Goal: Task Accomplishment & Management: Manage account settings

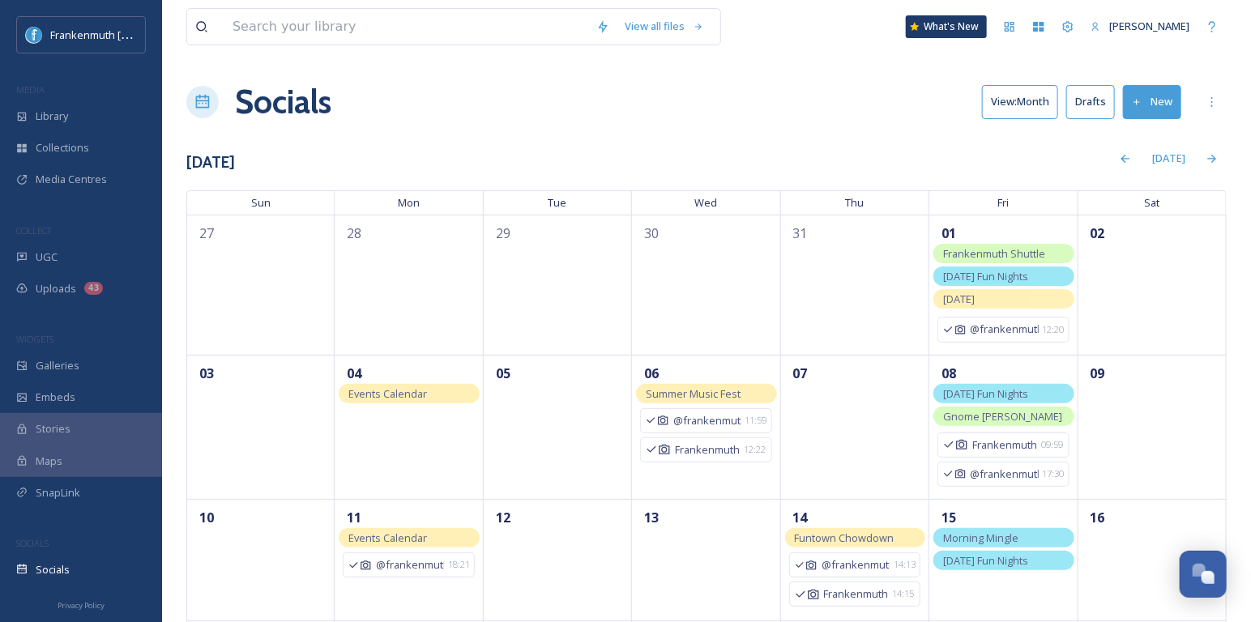
click at [1151, 100] on button "New" at bounding box center [1152, 101] width 58 height 33
click at [1159, 138] on span "Post" at bounding box center [1158, 139] width 22 height 15
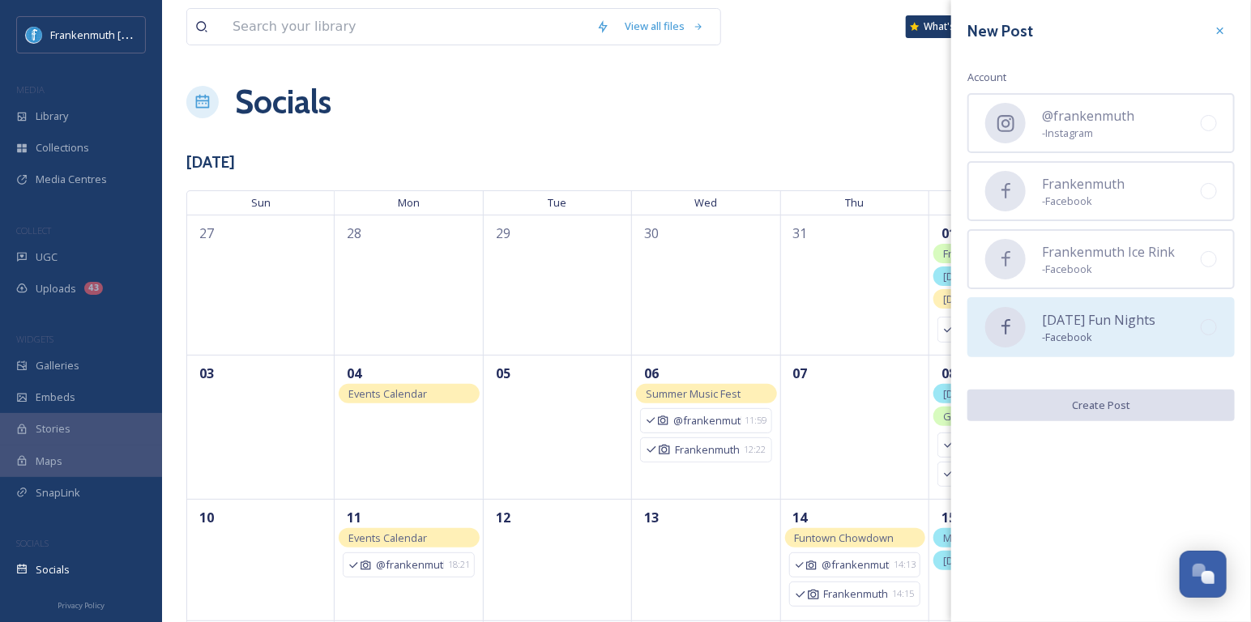
click at [1126, 332] on span "- Facebook" at bounding box center [1098, 337] width 113 height 15
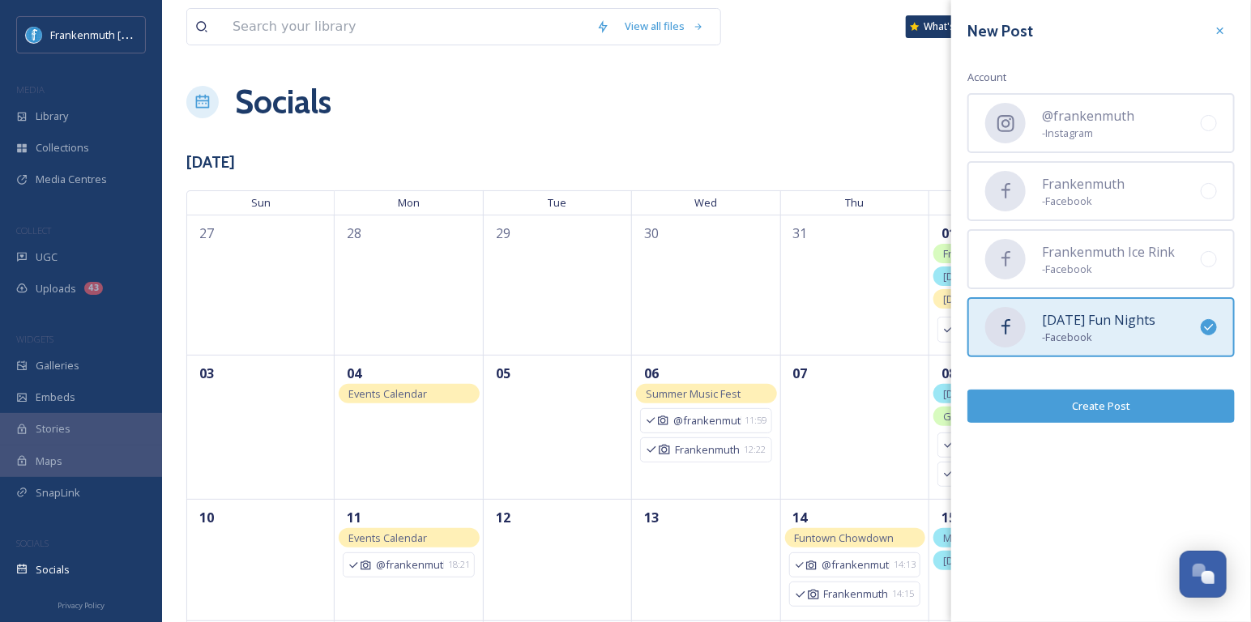
click at [1127, 394] on button "Create Post" at bounding box center [1100, 406] width 267 height 33
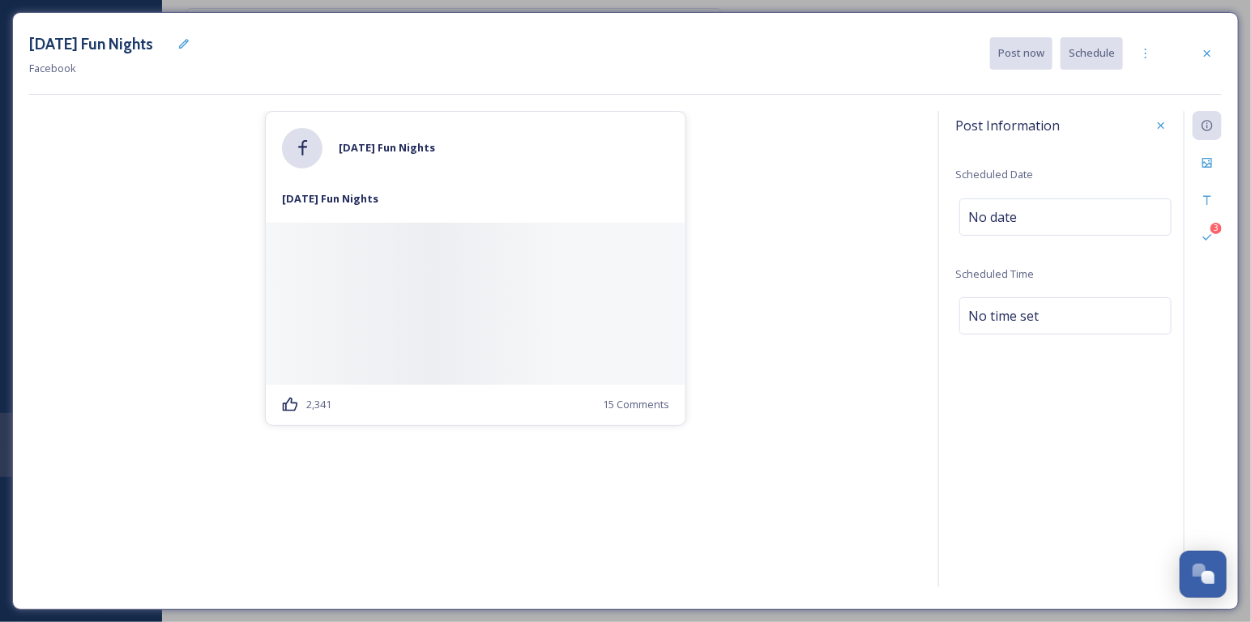
click at [1219, 34] on div "[DATE] Fun Nights Facebook Post now Schedule" at bounding box center [625, 53] width 1193 height 49
click at [1210, 58] on icon at bounding box center [1207, 53] width 13 height 13
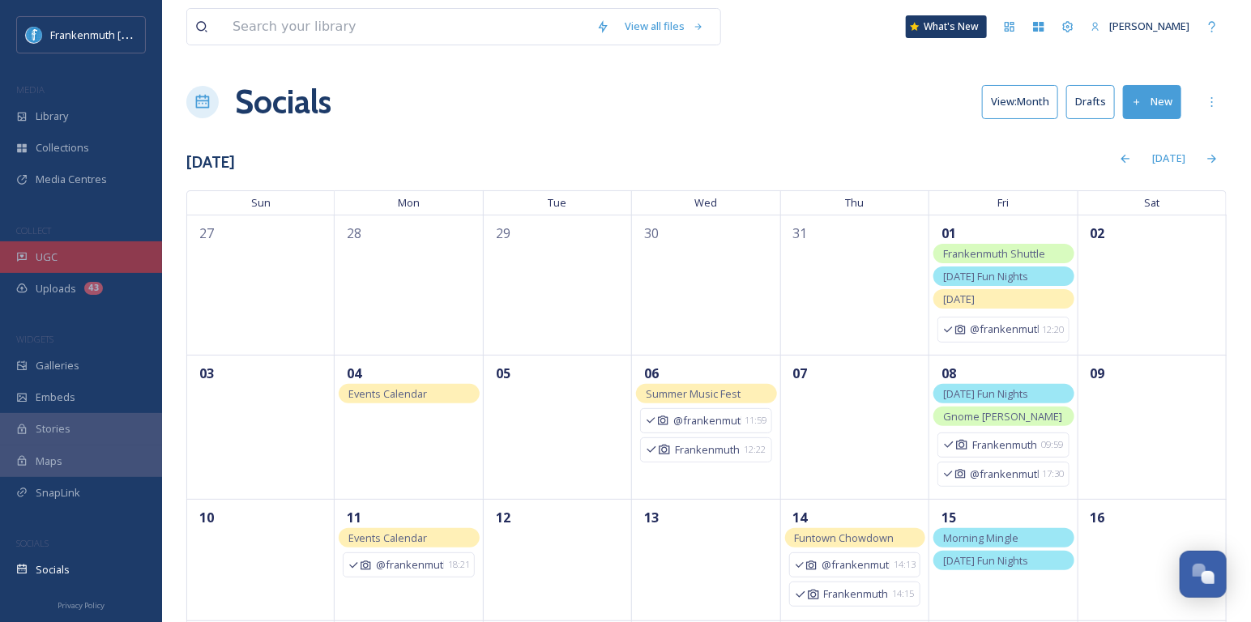
click at [93, 256] on div "UGC" at bounding box center [81, 257] width 162 height 32
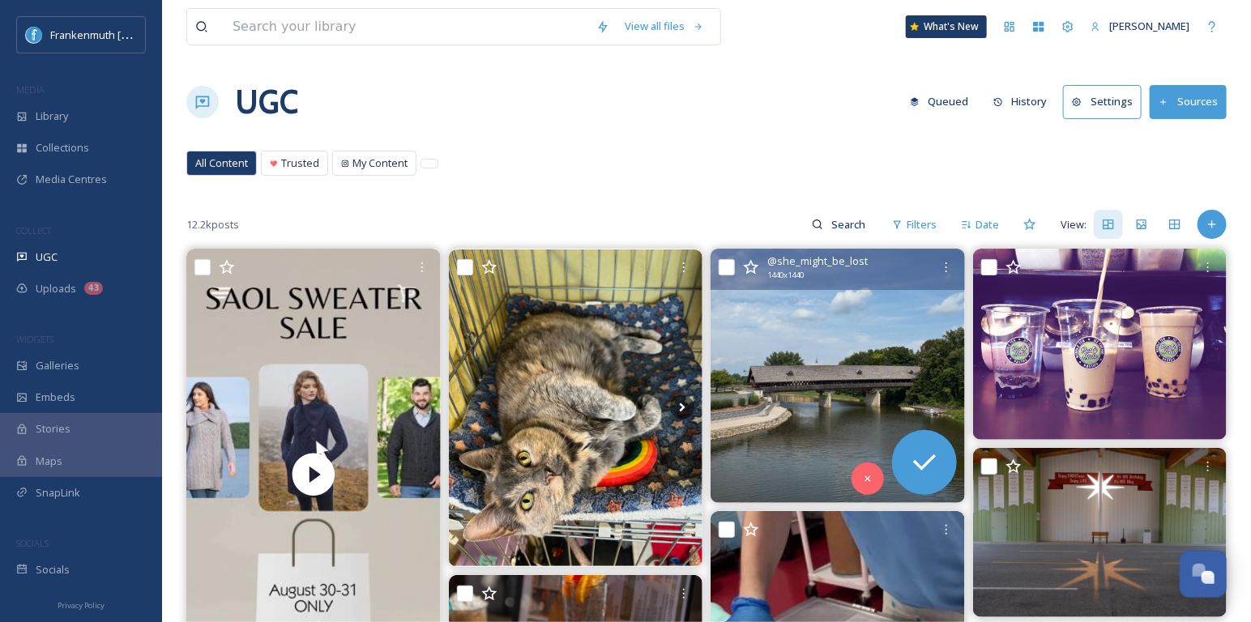
click at [800, 371] on img at bounding box center [837, 376] width 254 height 254
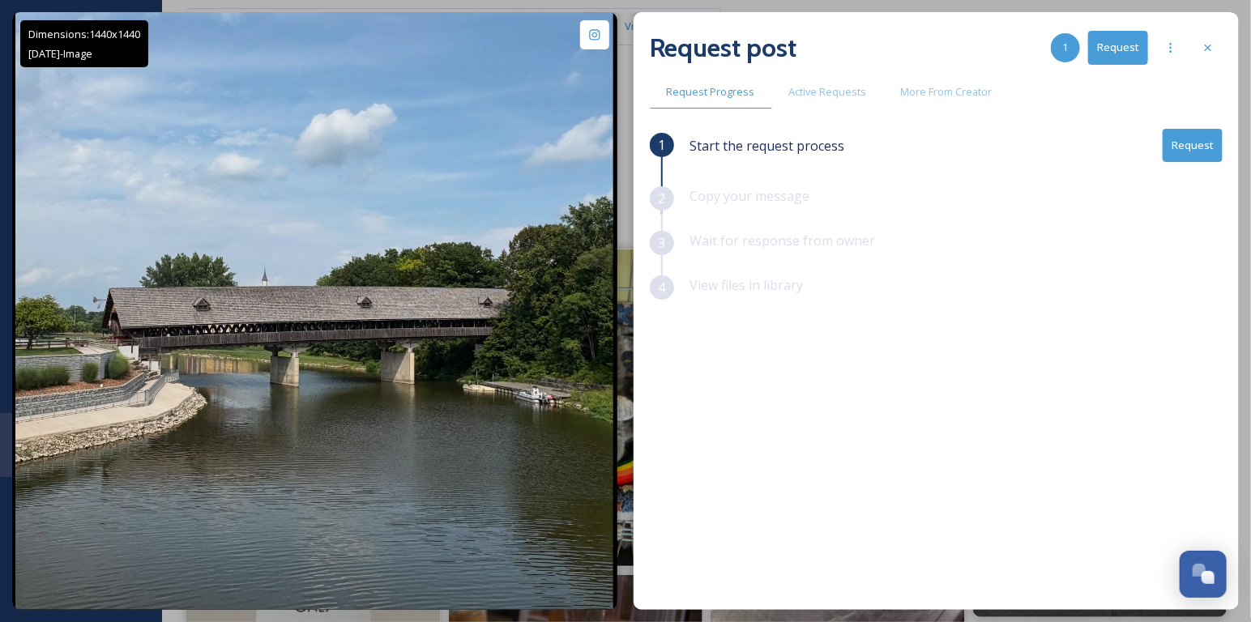
click at [1203, 139] on button "Request" at bounding box center [1193, 145] width 60 height 33
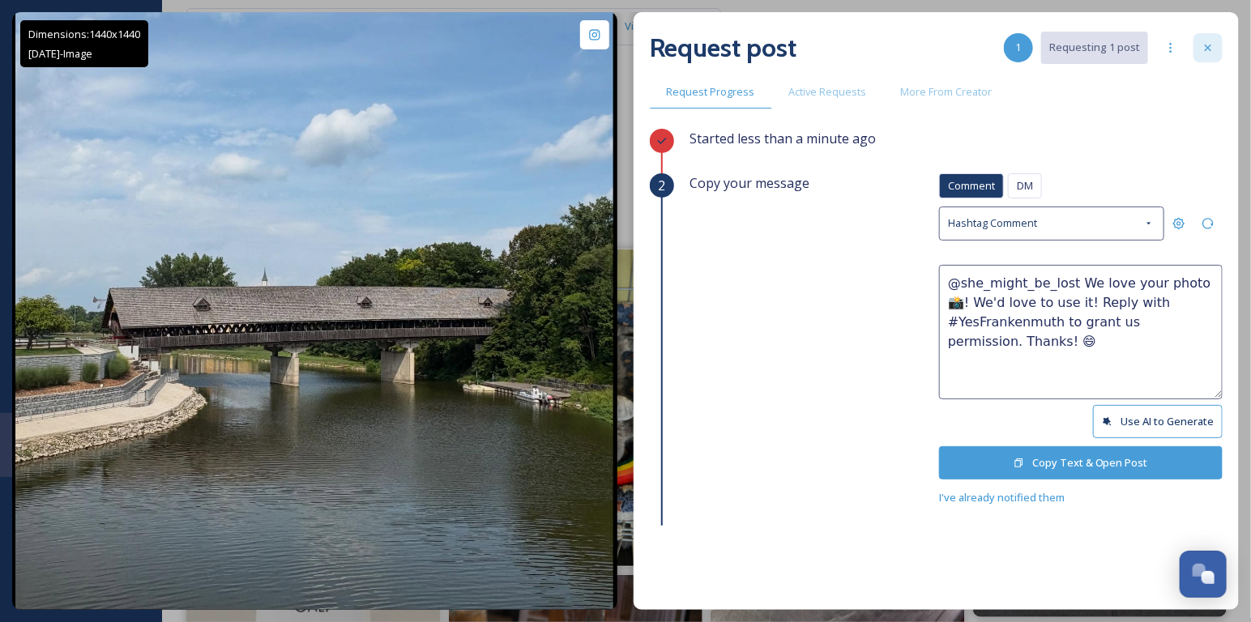
click at [1211, 59] on div at bounding box center [1207, 47] width 29 height 29
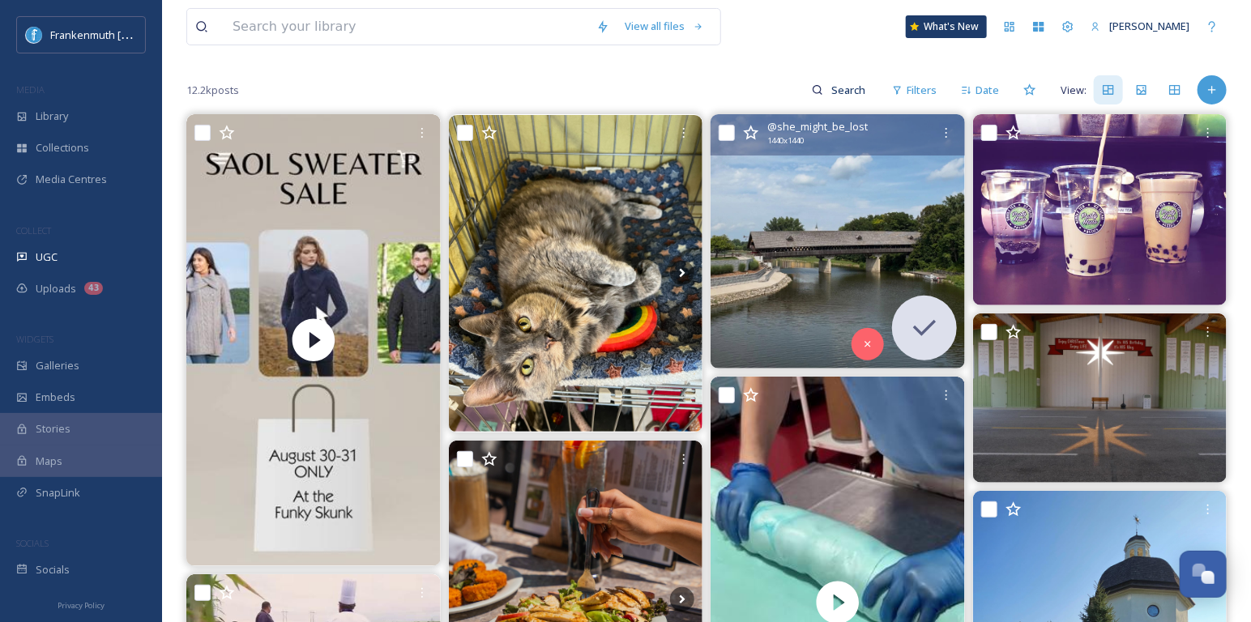
scroll to position [352, 0]
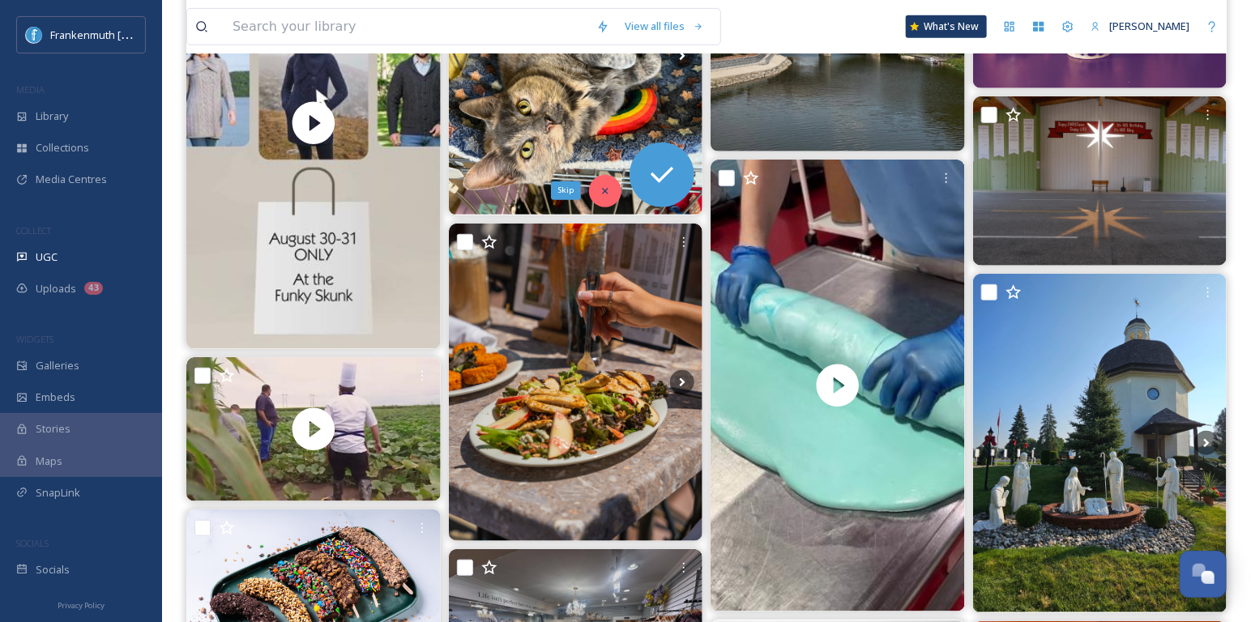
click at [603, 188] on icon at bounding box center [604, 191] width 11 height 11
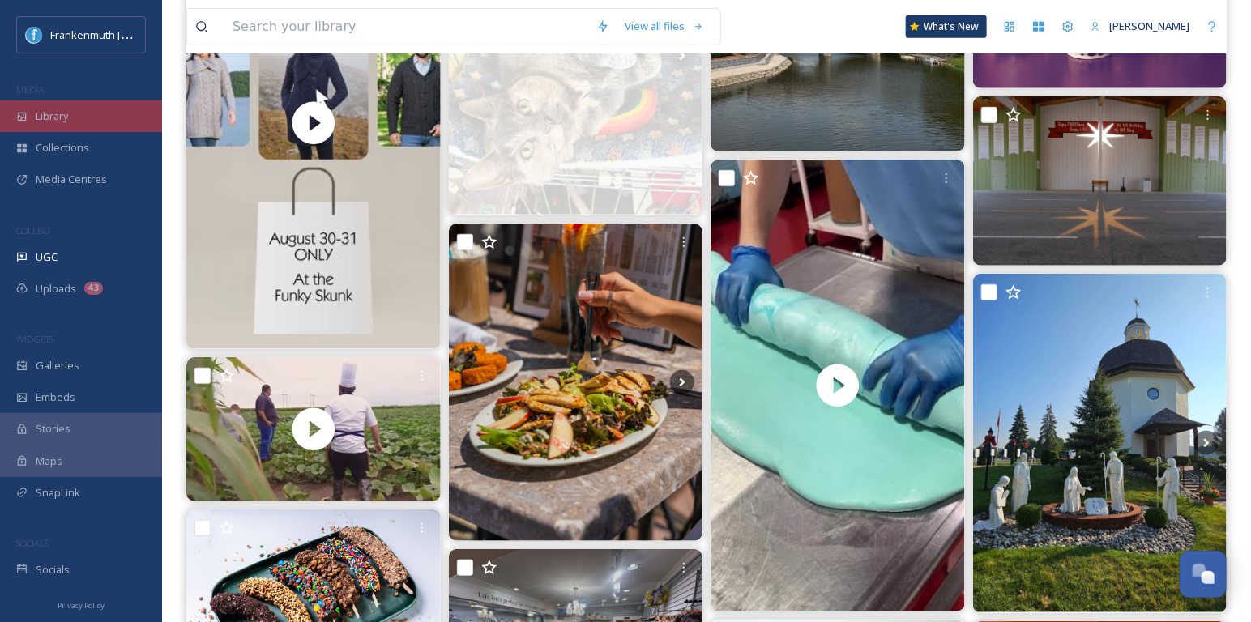
click at [94, 121] on div "Library" at bounding box center [81, 116] width 162 height 32
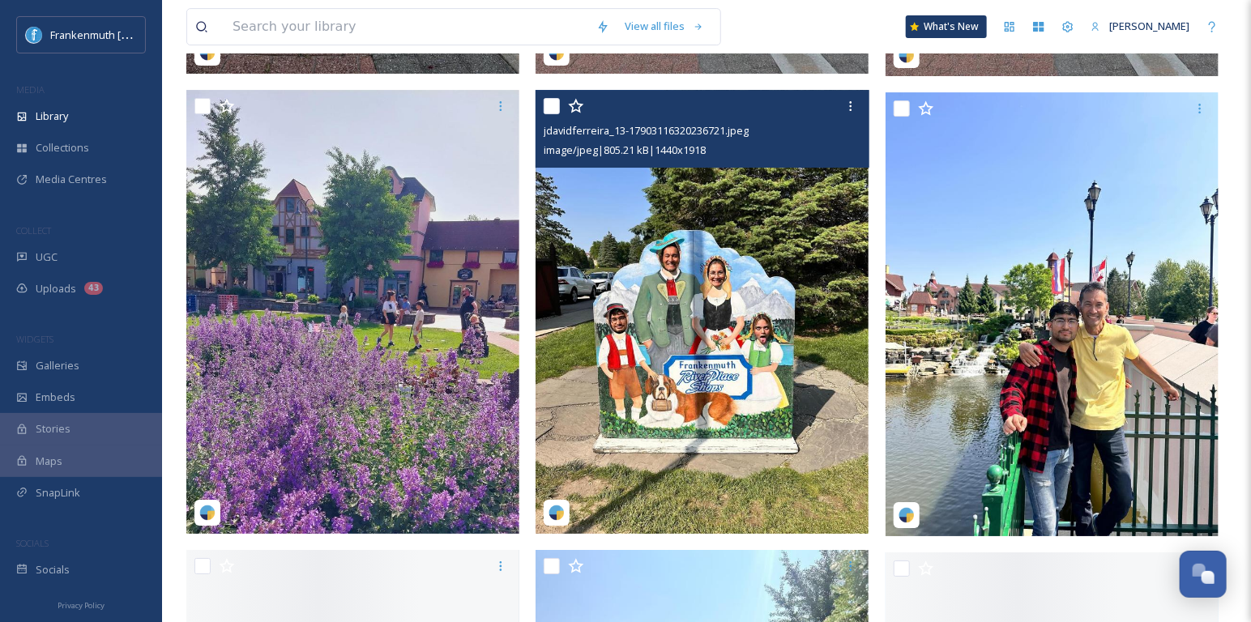
scroll to position [2501, 0]
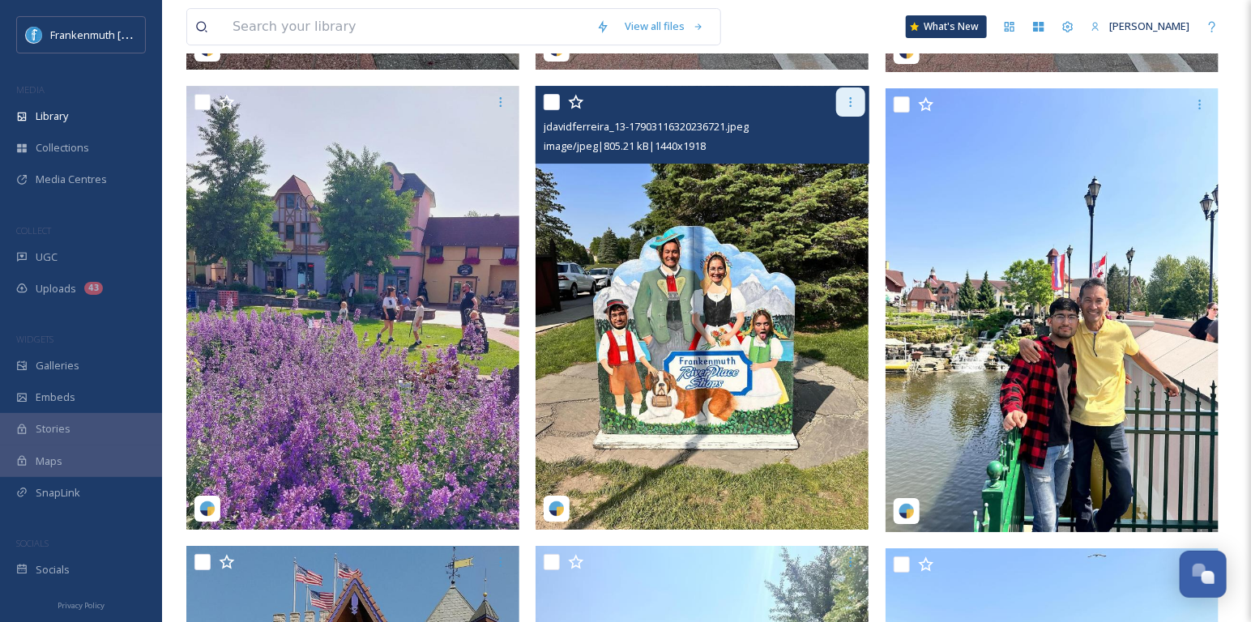
click at [846, 104] on icon at bounding box center [850, 102] width 13 height 13
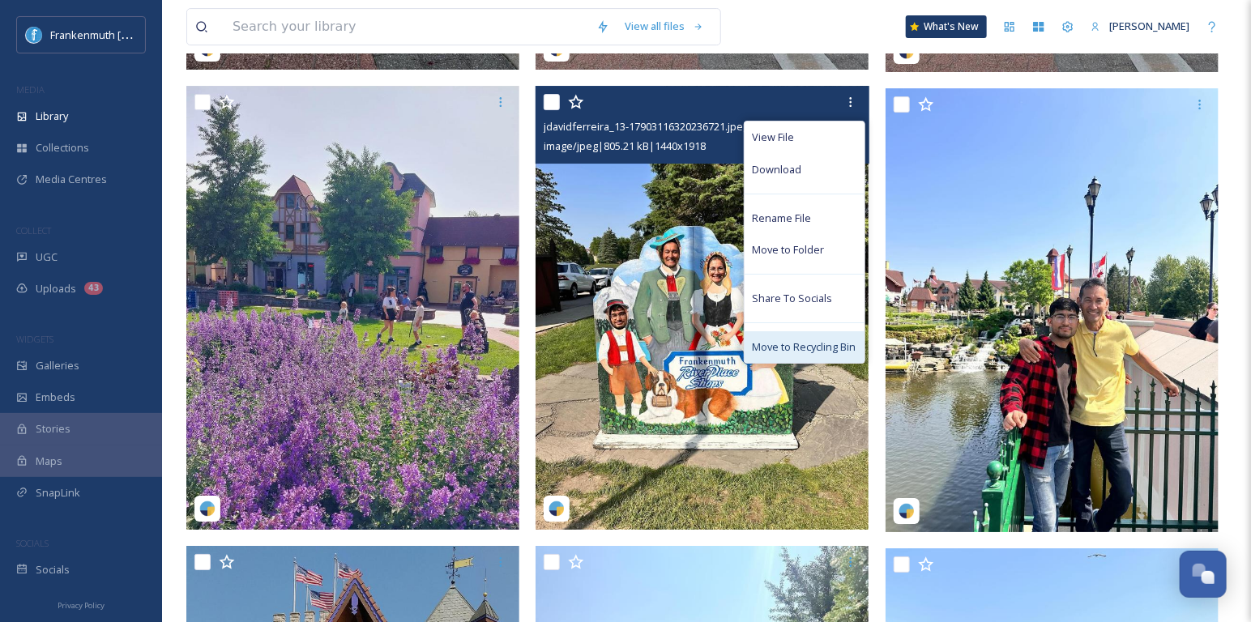
click at [842, 342] on span "Move to Recycling Bin" at bounding box center [805, 346] width 104 height 15
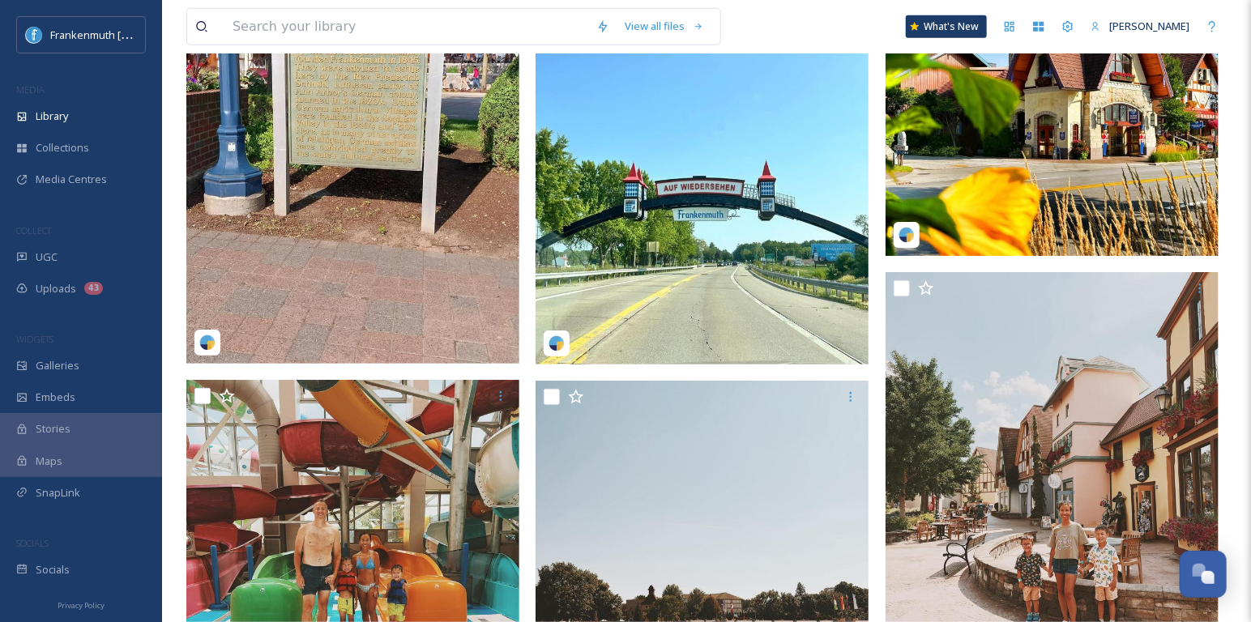
scroll to position [3695, 0]
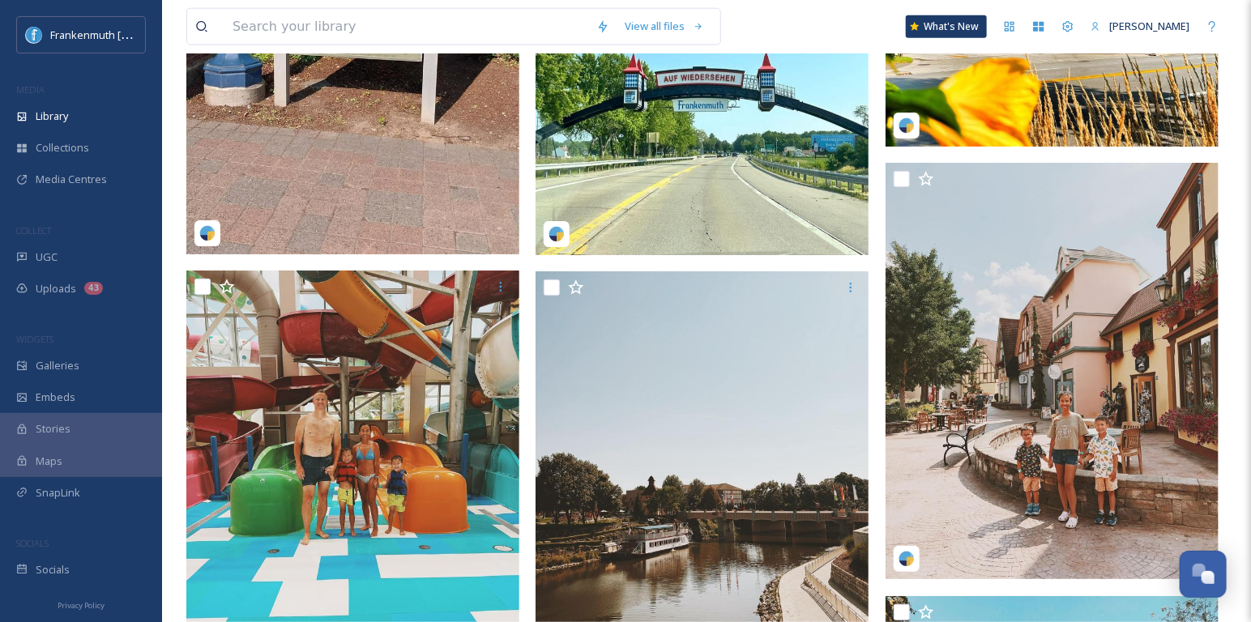
click at [113, 591] on div "Privacy Policy" at bounding box center [81, 605] width 162 height 36
click at [113, 574] on div "Socials" at bounding box center [81, 570] width 162 height 32
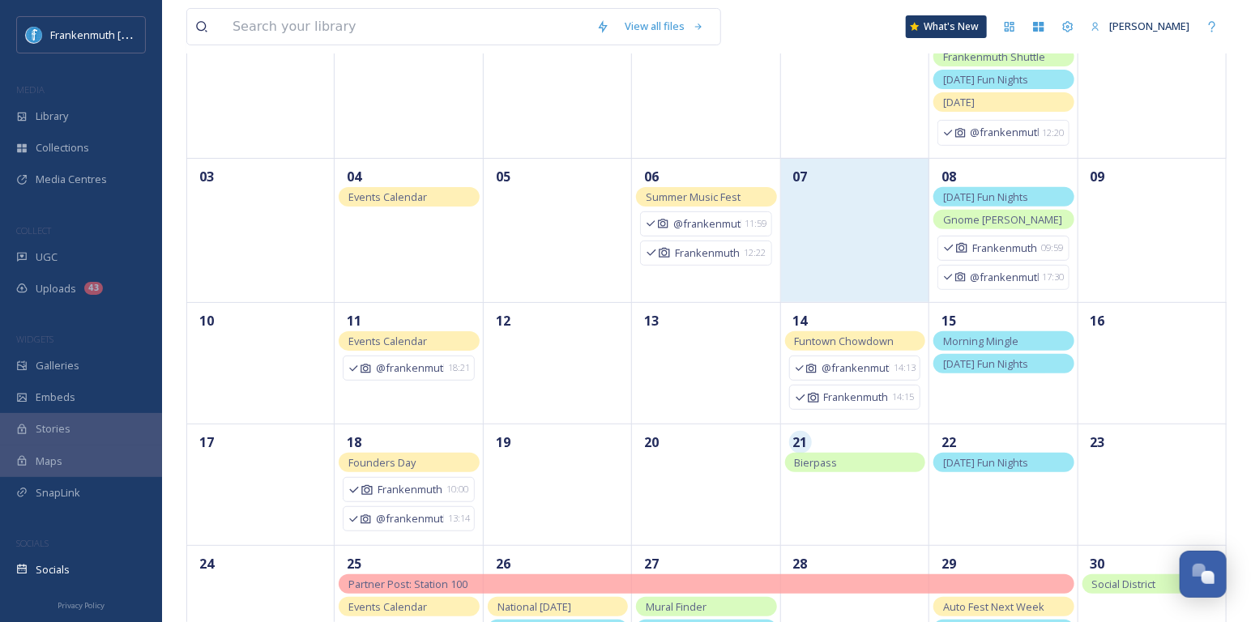
scroll to position [374, 0]
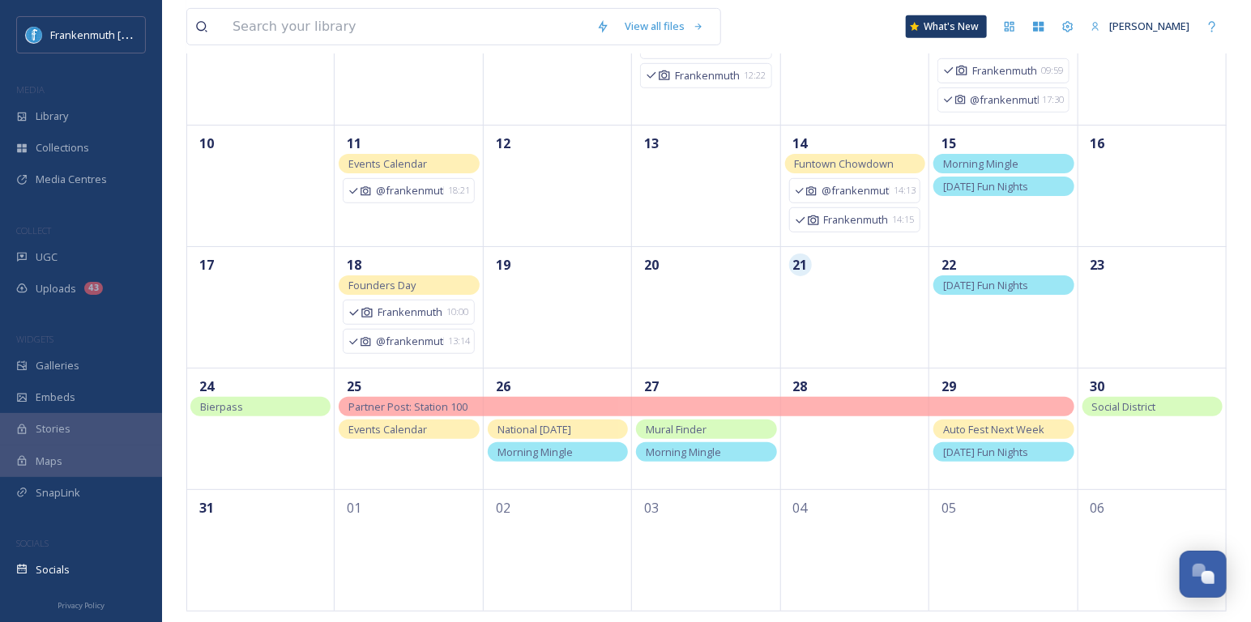
click at [443, 433] on div "Events Calendar" at bounding box center [409, 429] width 140 height 19
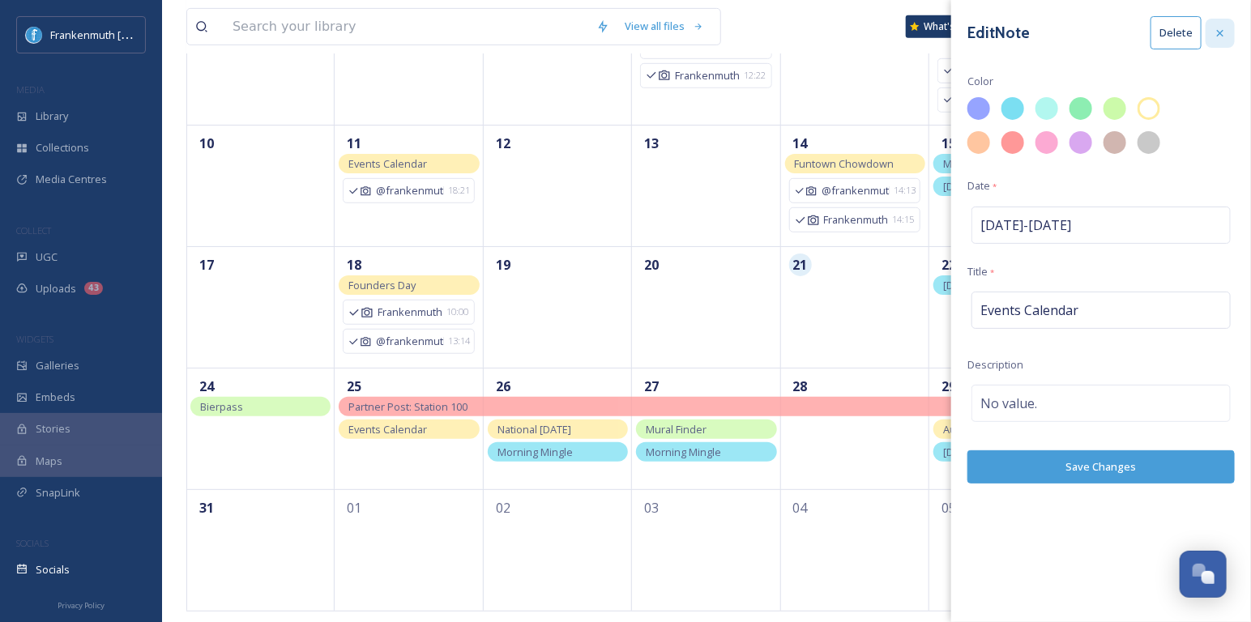
click at [1223, 34] on icon at bounding box center [1220, 33] width 13 height 13
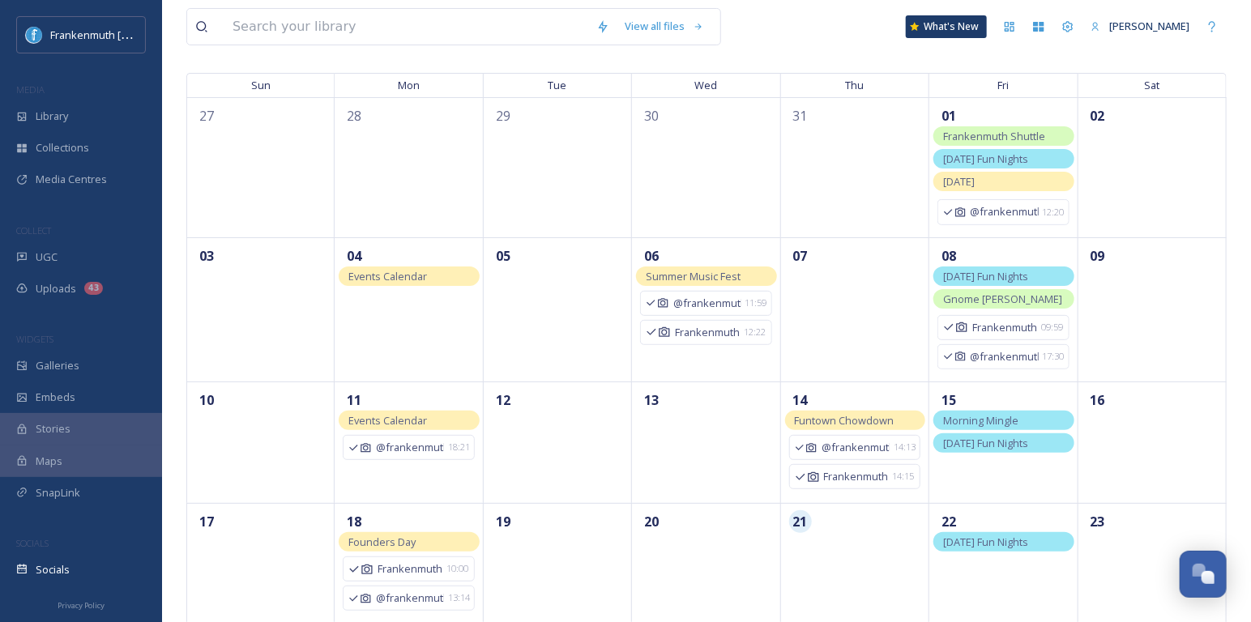
scroll to position [0, 0]
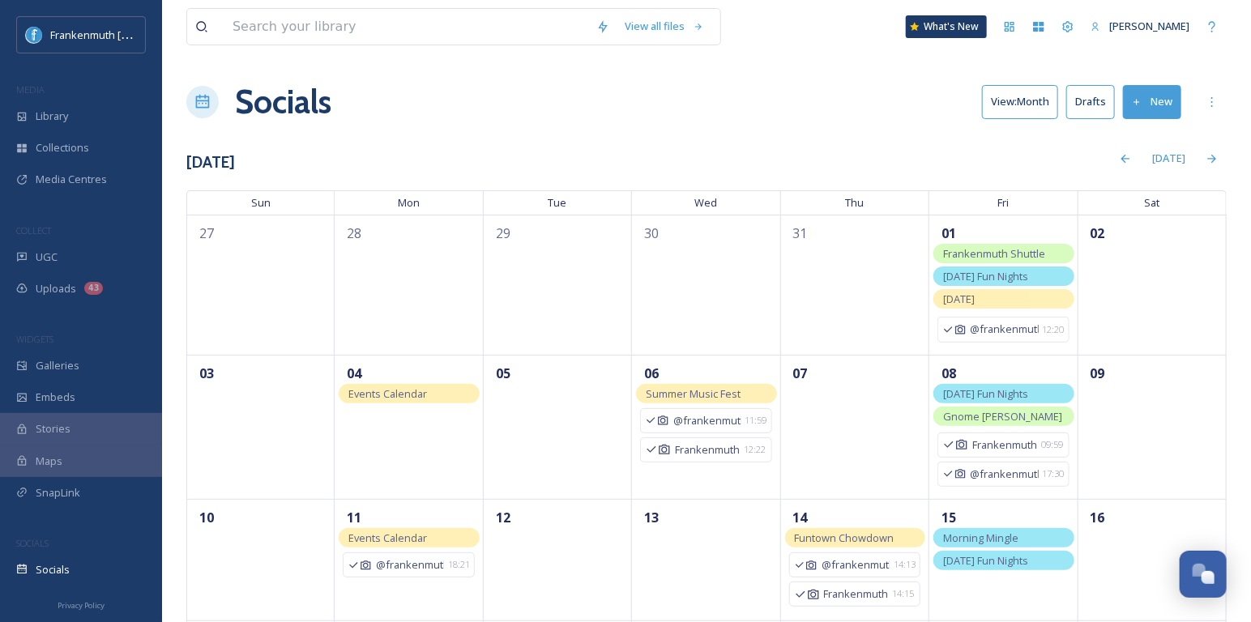
click at [1163, 99] on button "New" at bounding box center [1152, 101] width 58 height 33
click at [1153, 144] on span "Post" at bounding box center [1158, 139] width 22 height 15
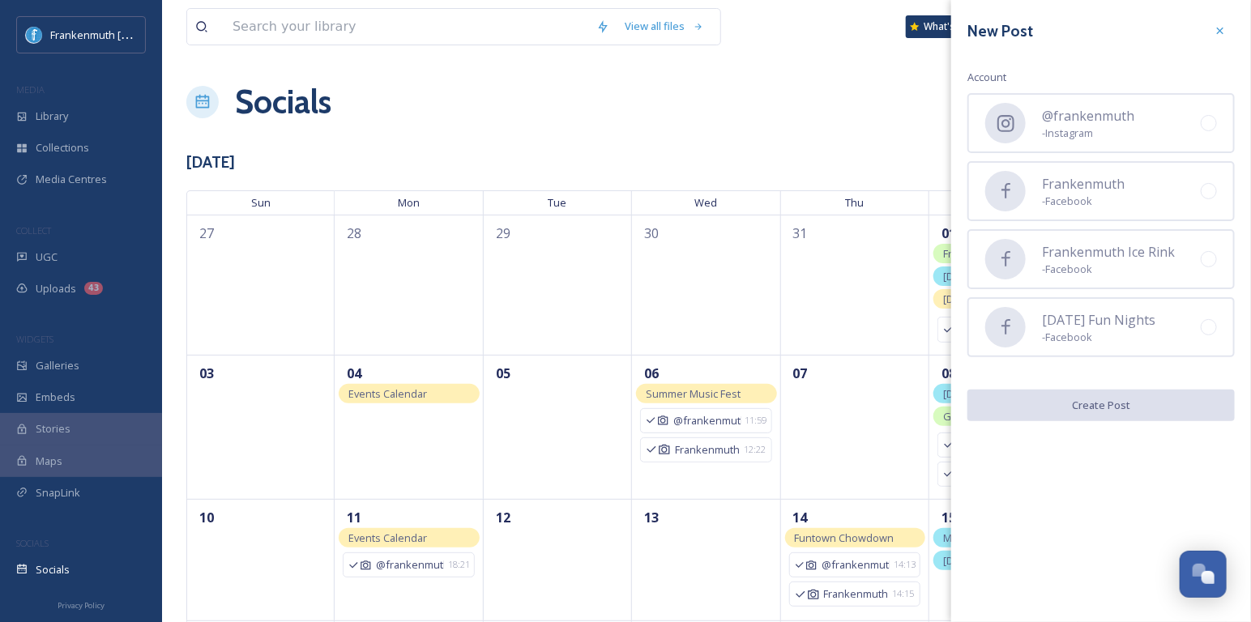
click at [1153, 144] on div "@frankenmuth - Instagram" at bounding box center [1100, 123] width 267 height 60
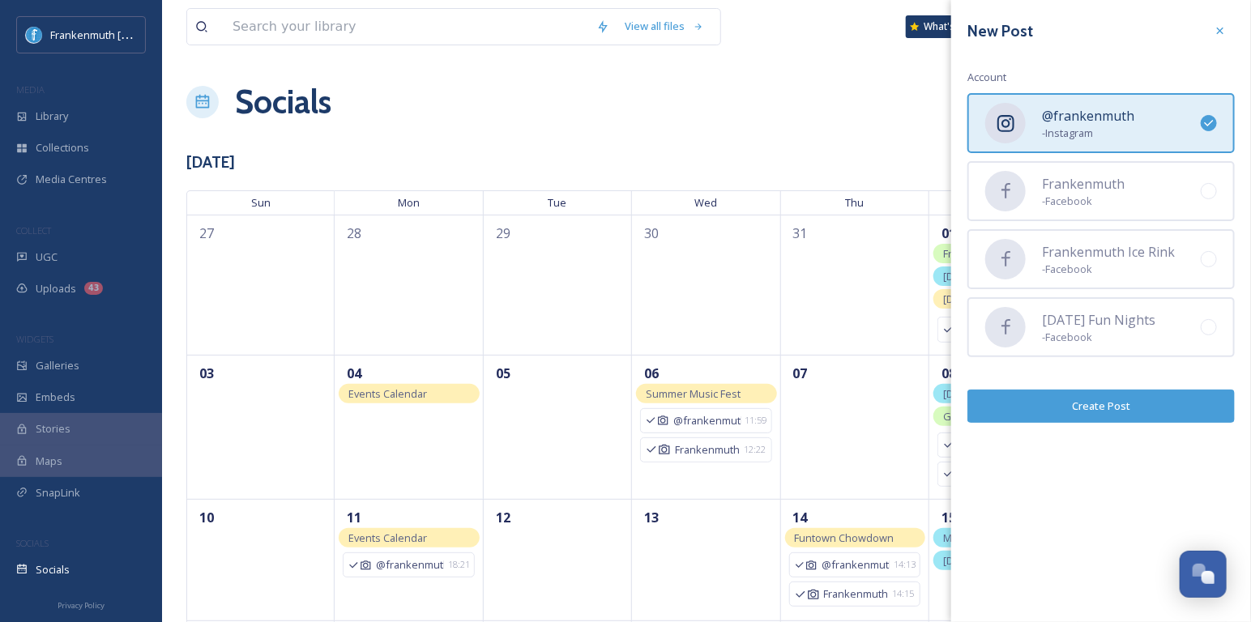
click at [1138, 406] on button "Create Post" at bounding box center [1100, 406] width 267 height 33
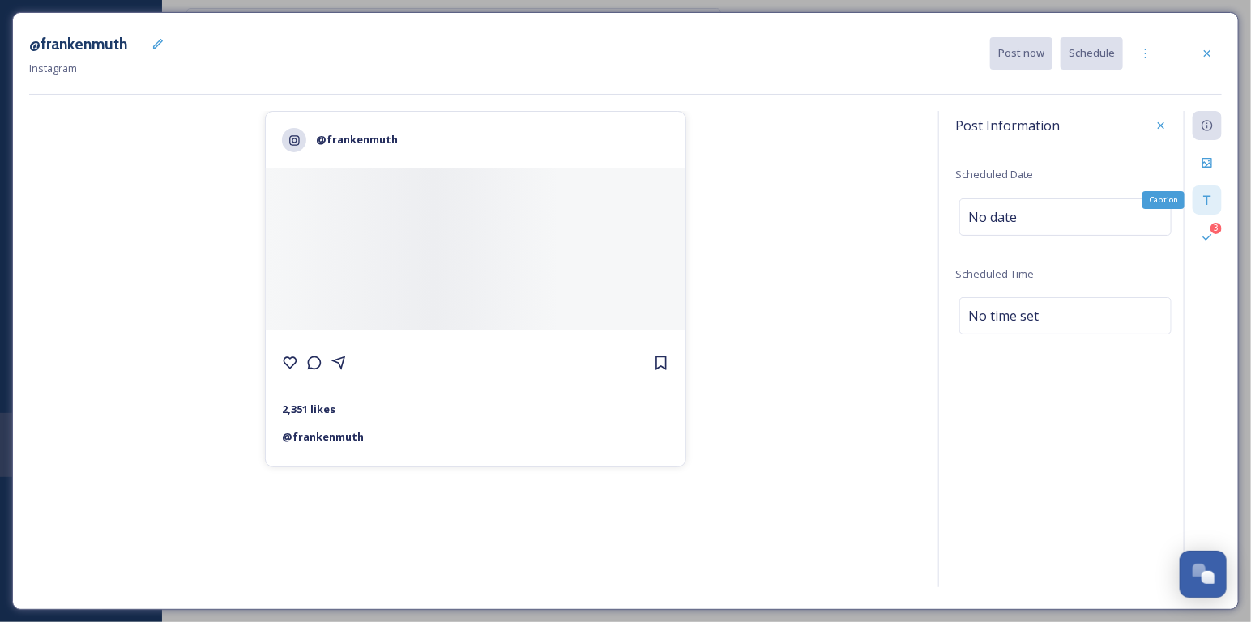
click at [1204, 190] on div "Caption" at bounding box center [1207, 200] width 29 height 29
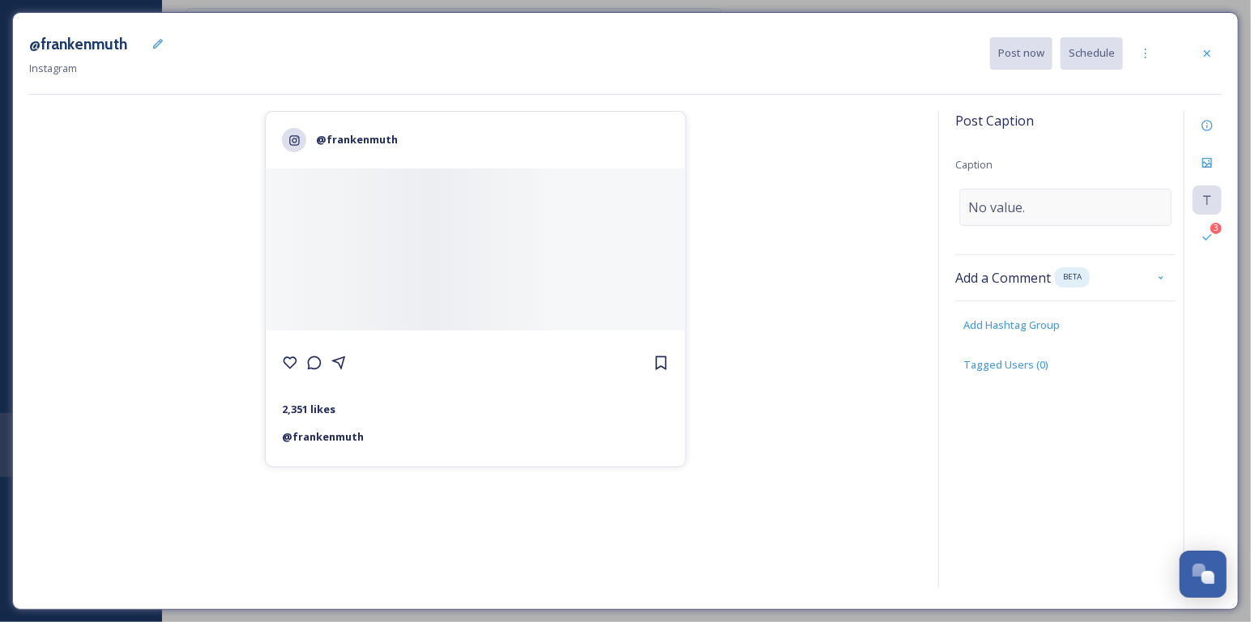
click at [1037, 214] on div "No value." at bounding box center [1065, 207] width 212 height 37
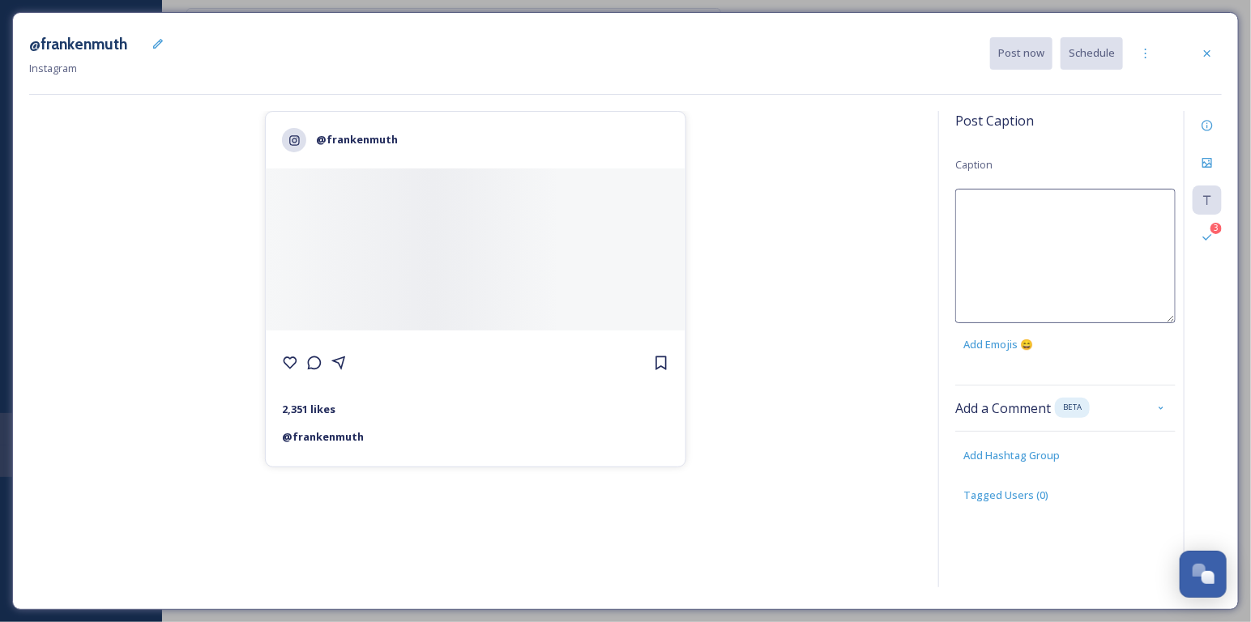
click at [1037, 214] on textarea at bounding box center [1065, 256] width 220 height 134
paste textarea "Something exciting is happening two weeks from [DATE]… any guesses? 👀✨"
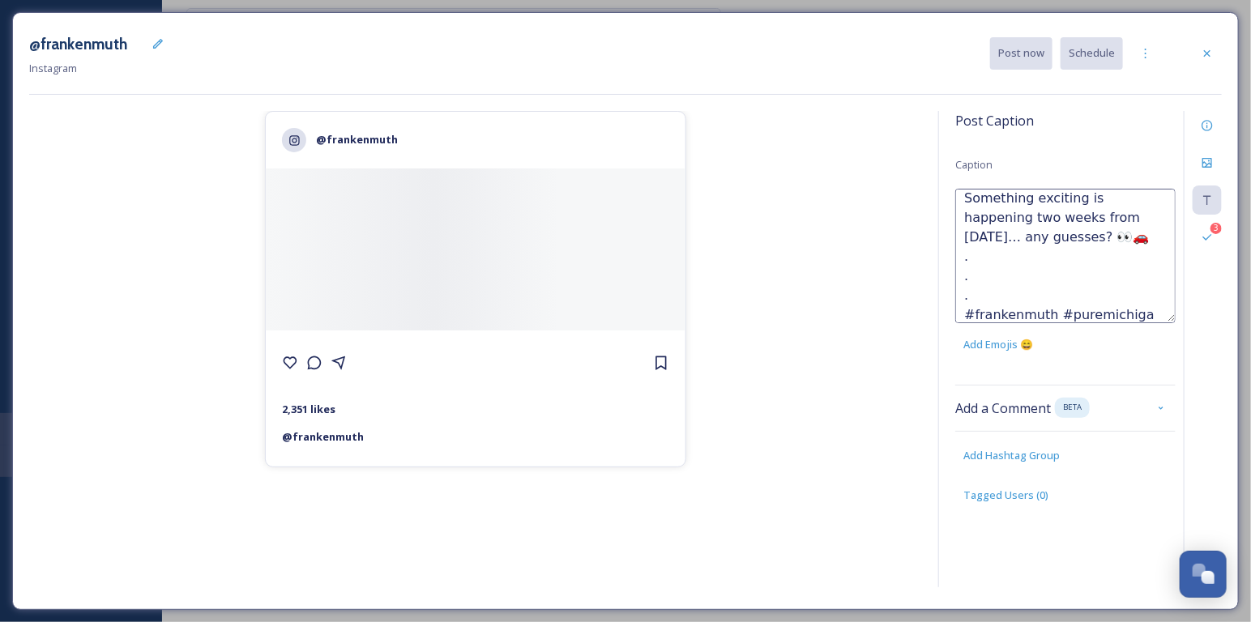
type textarea "Something exciting is happening two weeks from [DATE]… any guesses? 👀🚗 . . . #f…"
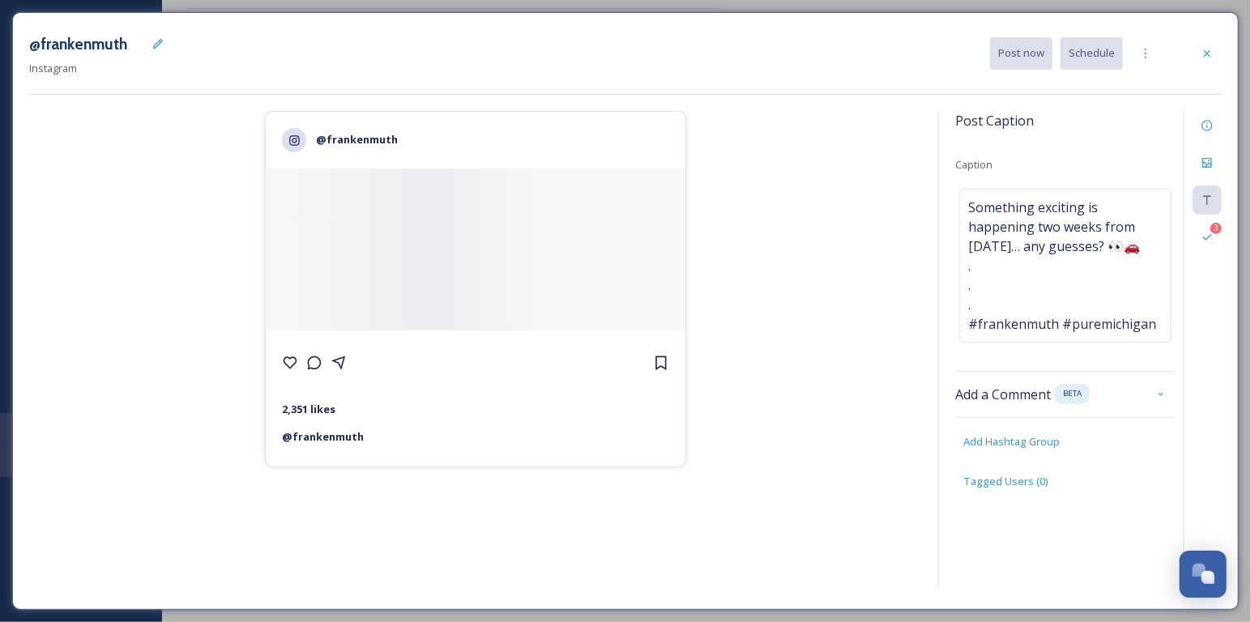
click at [772, 325] on div "@frankenmuth 2,351 likes @ [PERSON_NAME]" at bounding box center [475, 352] width 893 height 482
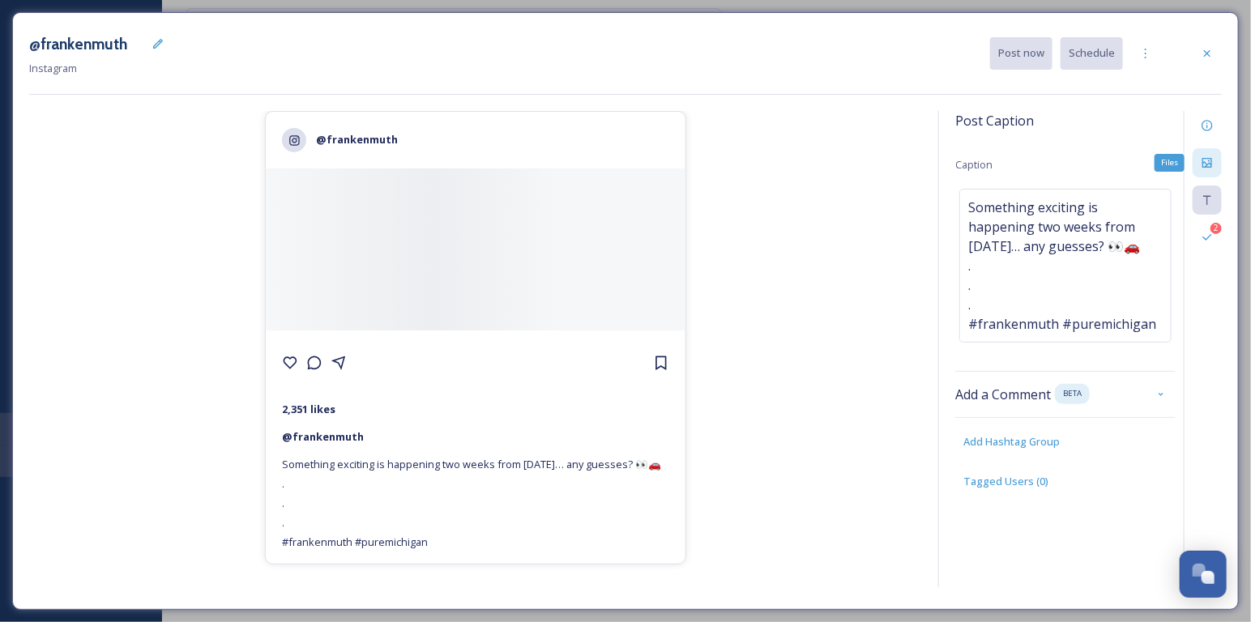
click at [1209, 165] on icon at bounding box center [1207, 162] width 13 height 13
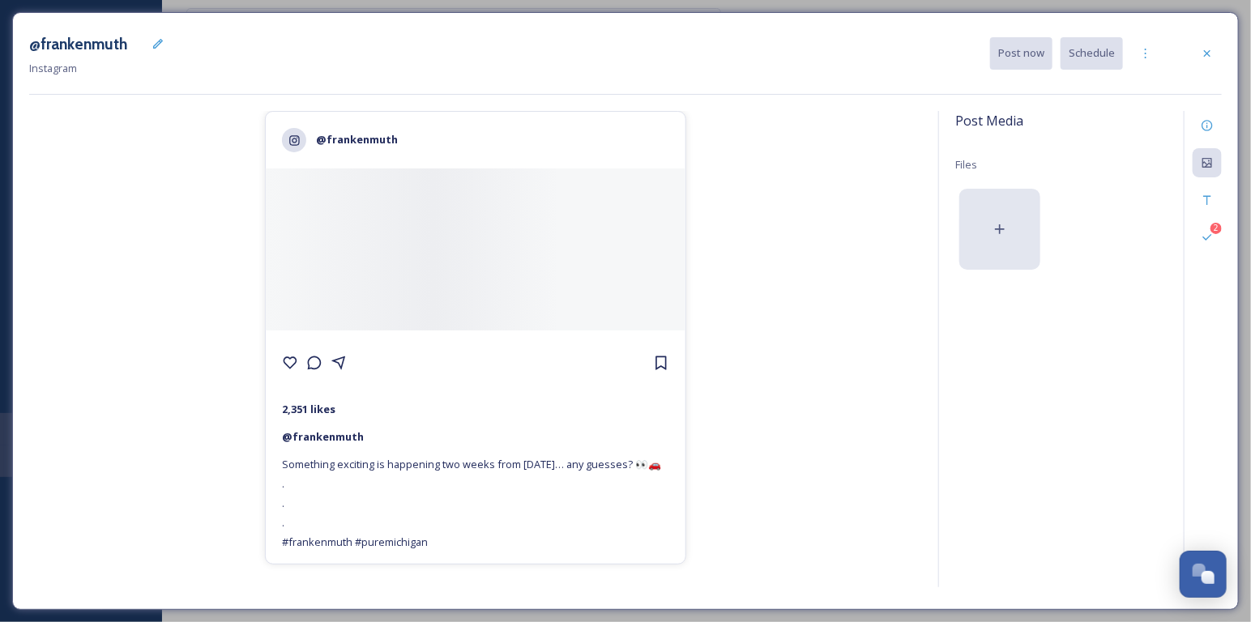
click at [1030, 205] on div at bounding box center [999, 229] width 81 height 81
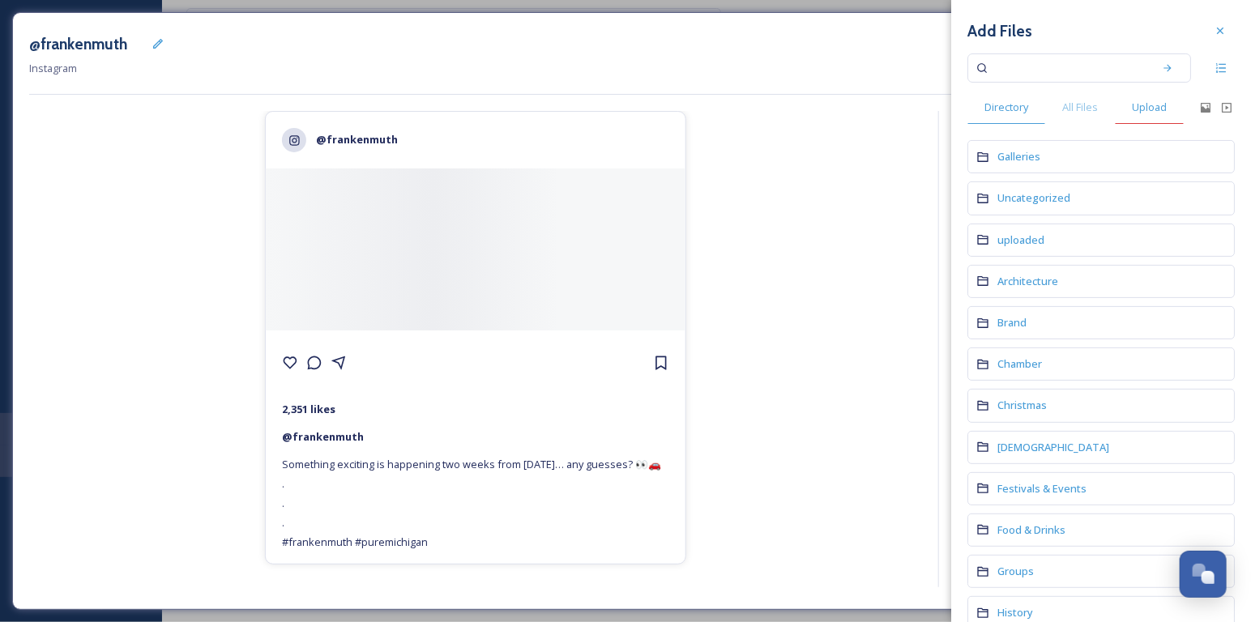
click at [1145, 110] on span "Upload" at bounding box center [1149, 107] width 35 height 15
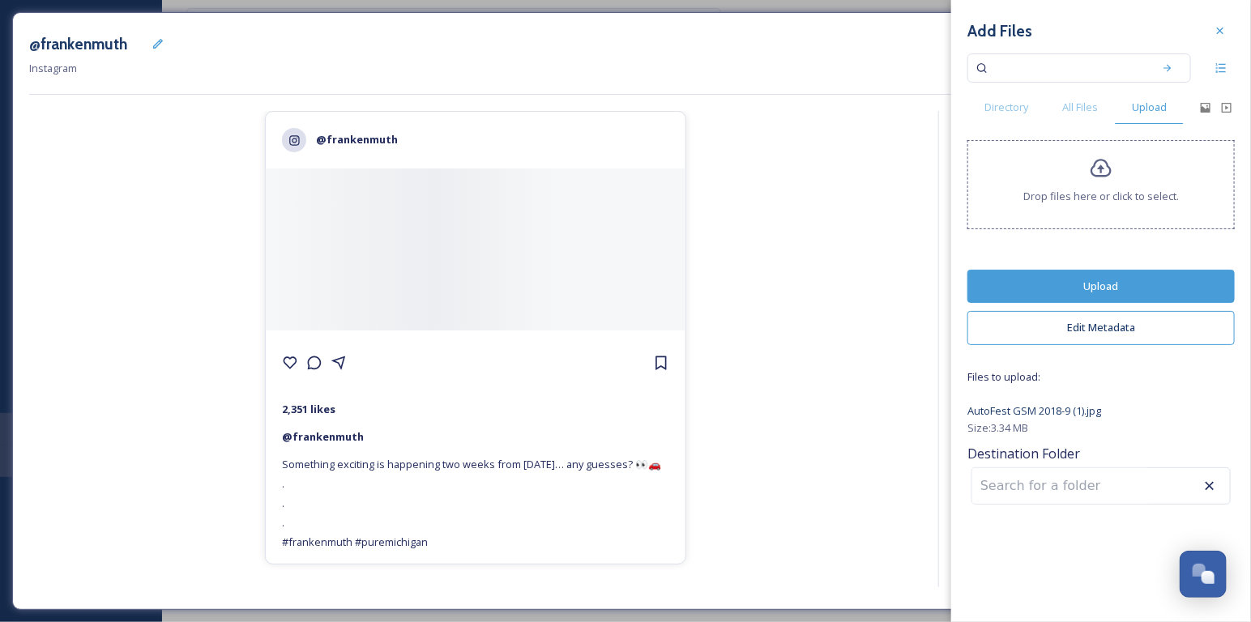
click at [1154, 273] on button "Upload" at bounding box center [1100, 286] width 267 height 33
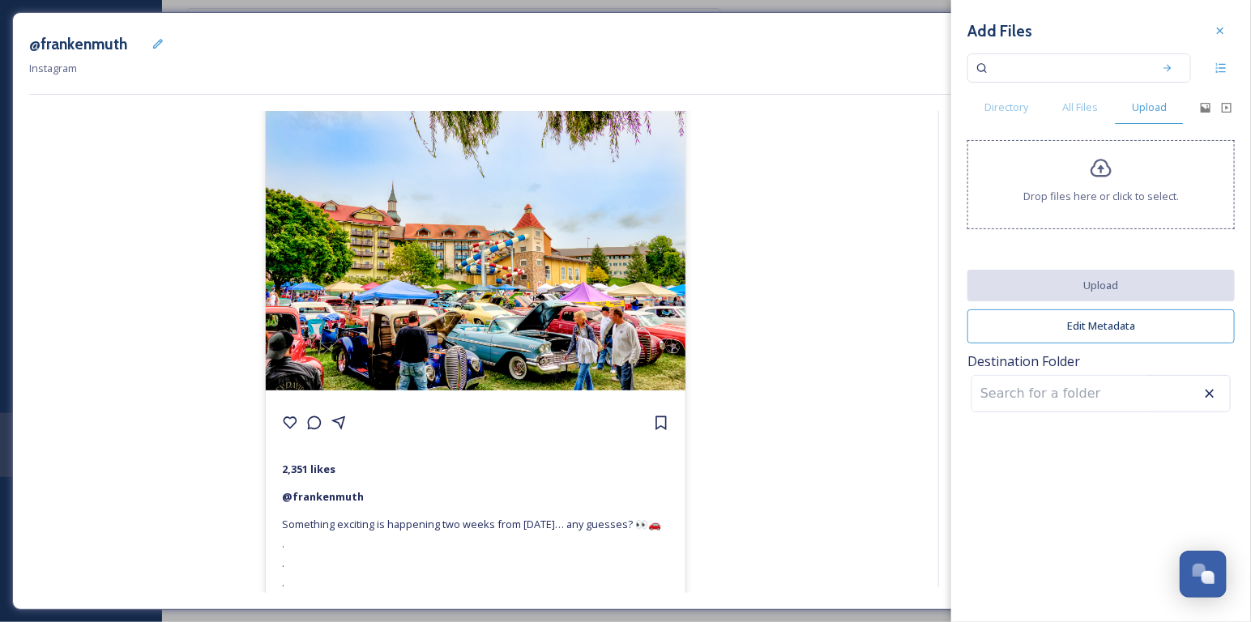
scroll to position [0, 0]
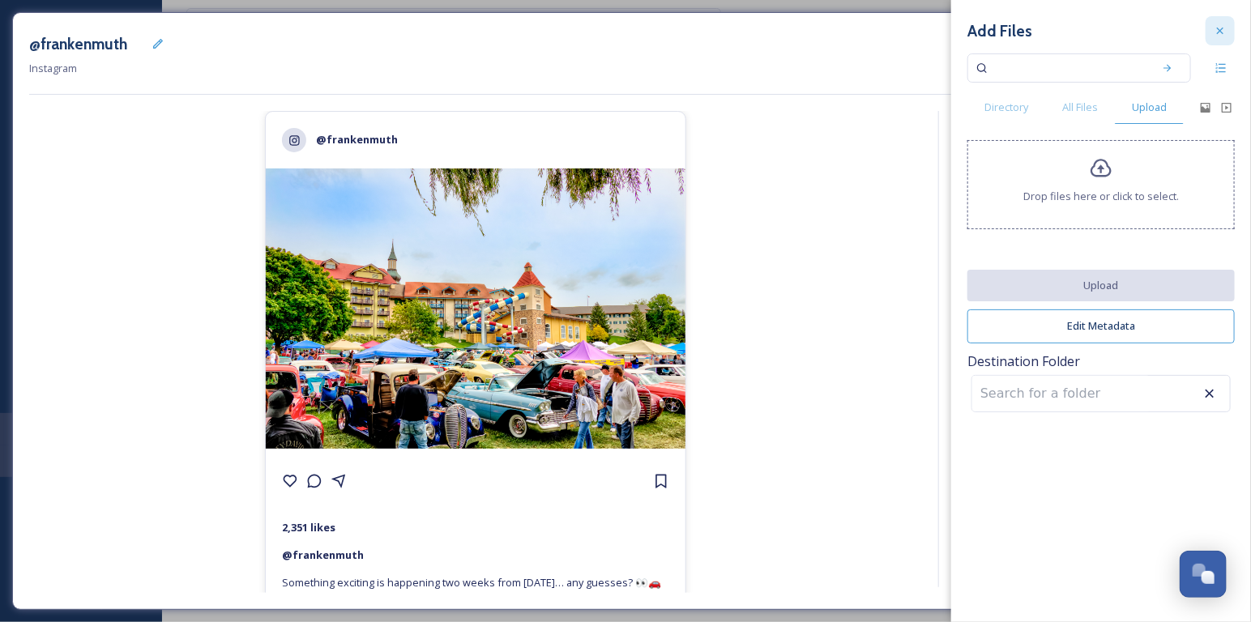
click at [1212, 33] on div at bounding box center [1219, 30] width 29 height 29
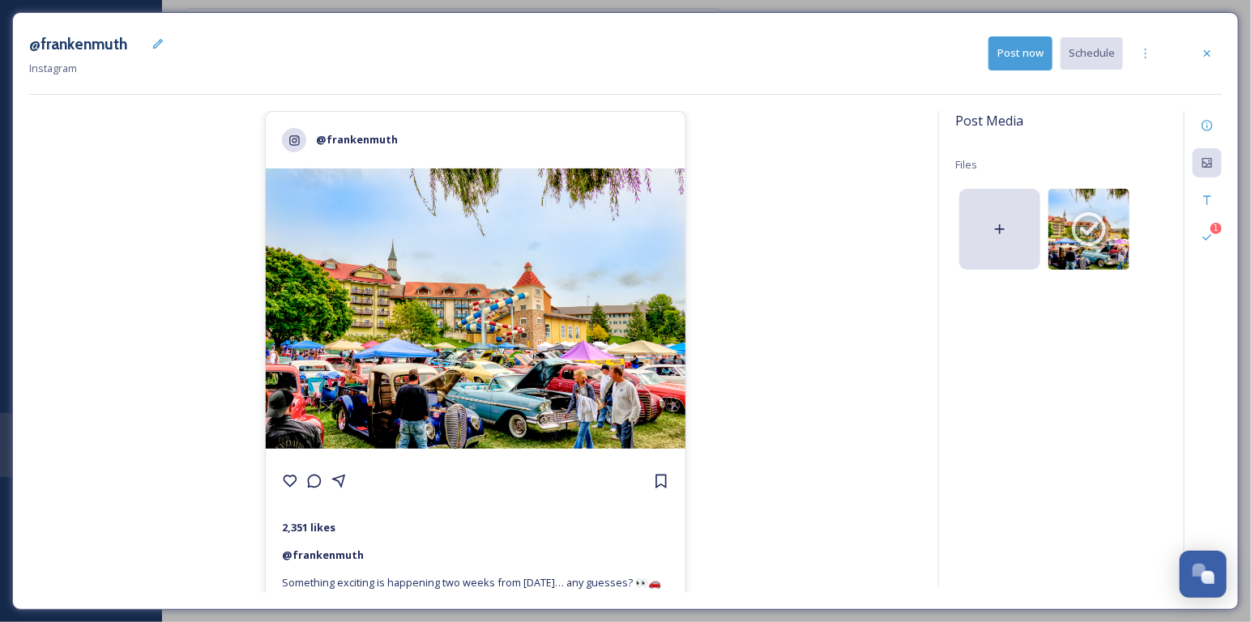
click at [804, 351] on div "@frankenmuth 2,351 likes @ frankenmuth Something exciting is happening two week…" at bounding box center [475, 352] width 893 height 482
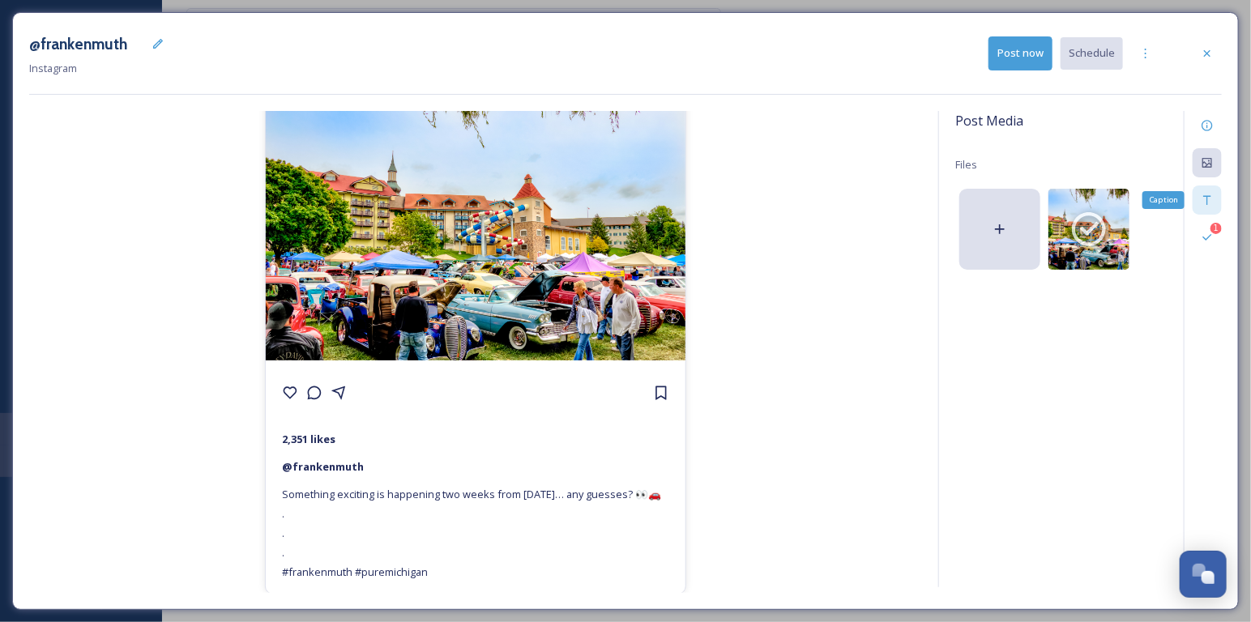
click at [1210, 201] on icon at bounding box center [1207, 200] width 13 height 13
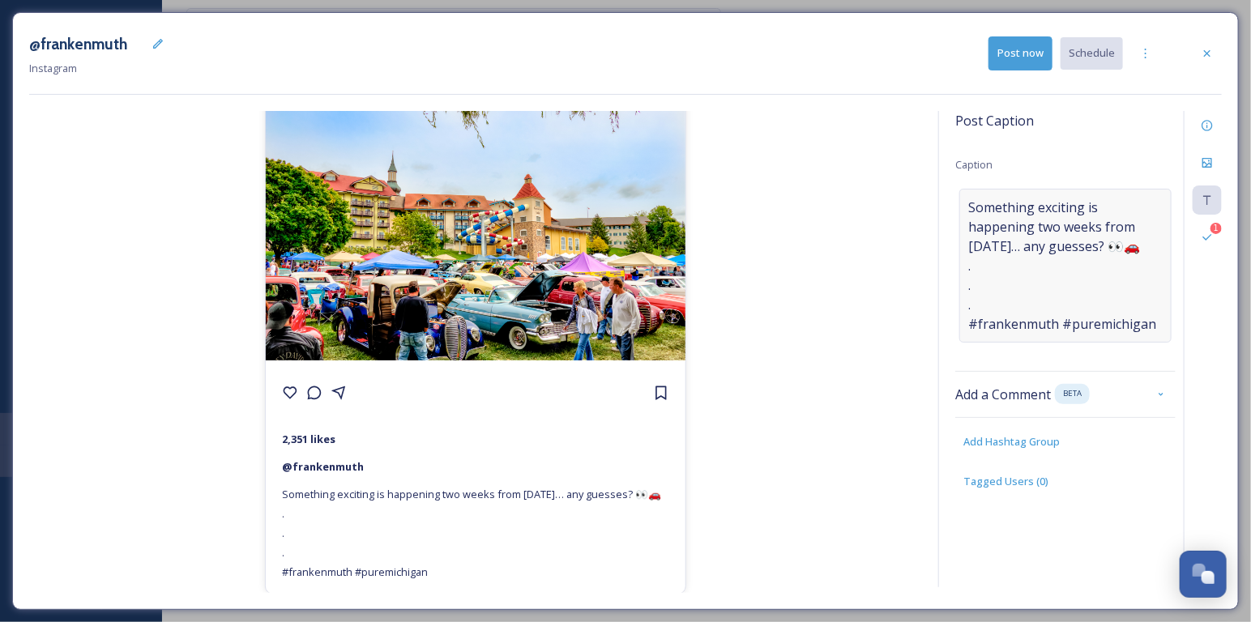
click at [1044, 247] on span "Something exciting is happening two weeks from [DATE]… any guesses? 👀🚗 . . . #f…" at bounding box center [1065, 266] width 194 height 136
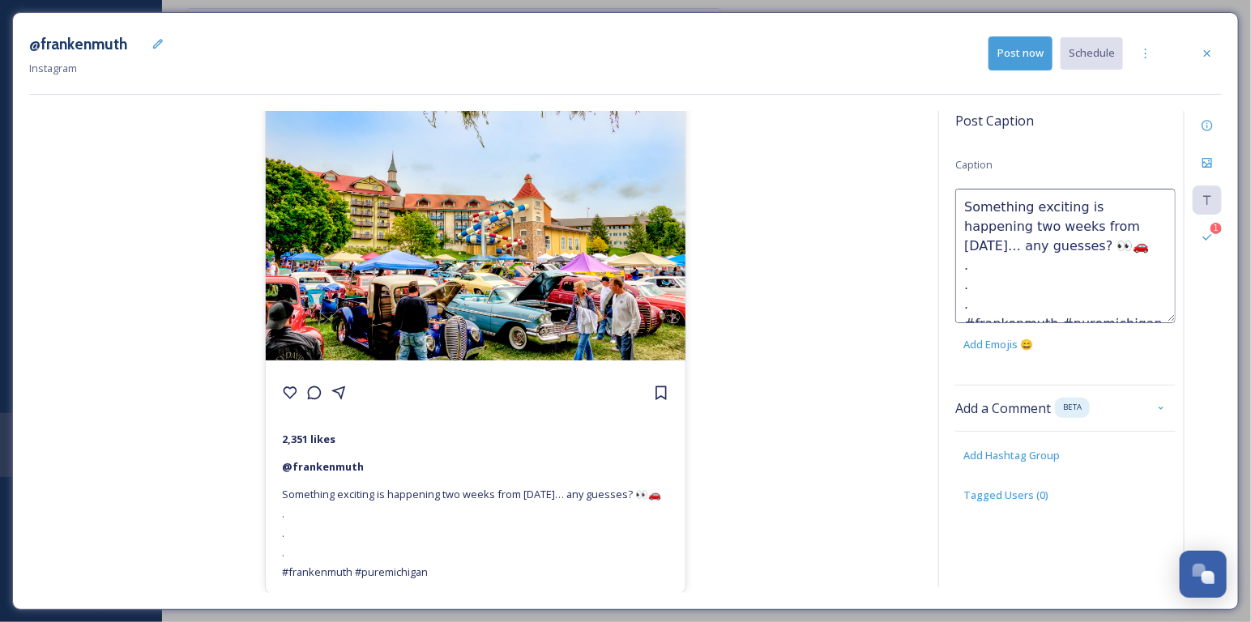
drag, startPoint x: 1033, startPoint y: 244, endPoint x: 1018, endPoint y: 244, distance: 15.4
click at [1018, 244] on textarea "Something exciting is happening two weeks from [DATE]… any guesses? 👀🚗 . . . #f…" at bounding box center [1065, 256] width 220 height 134
click at [1146, 309] on textarea "Something exciting is happening two weeks from [DATE]… any guesses? 😉🚗 . . . #f…" at bounding box center [1065, 256] width 220 height 134
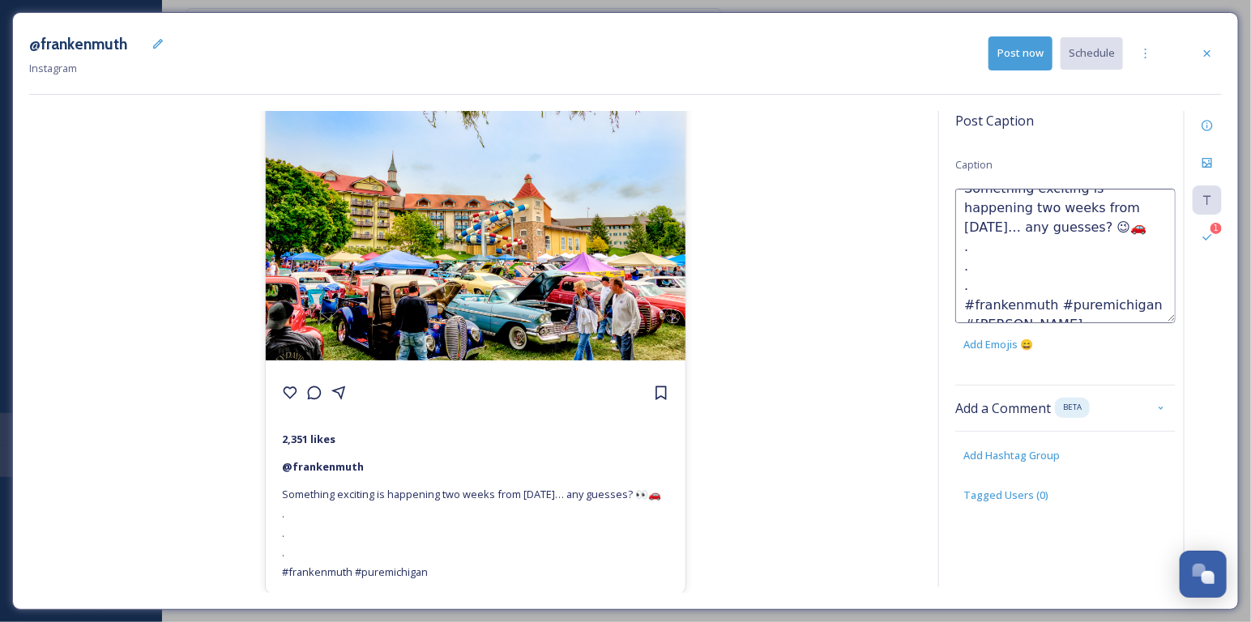
scroll to position [28, 0]
type textarea "Something exciting is happening two weeks from [DATE]… any guesses? 😉🚗 . . . #f…"
click at [838, 326] on div "@frankenmuth 2,351 likes @ frankenmuth Something exciting is happening two week…" at bounding box center [475, 352] width 893 height 482
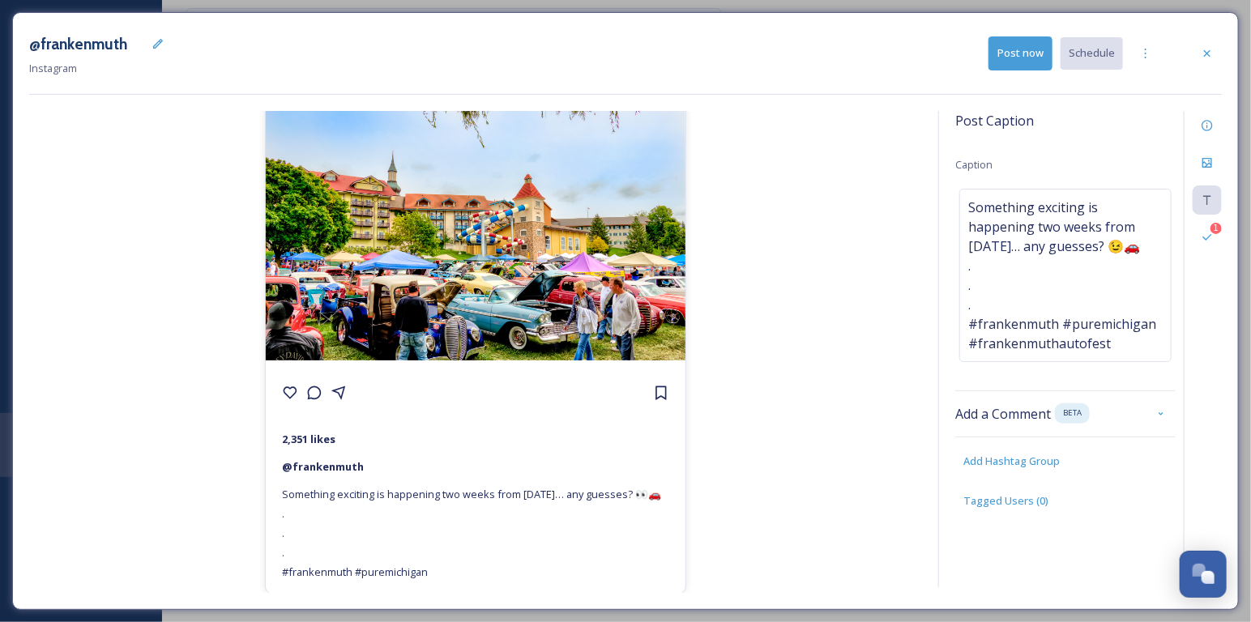
scroll to position [0, 0]
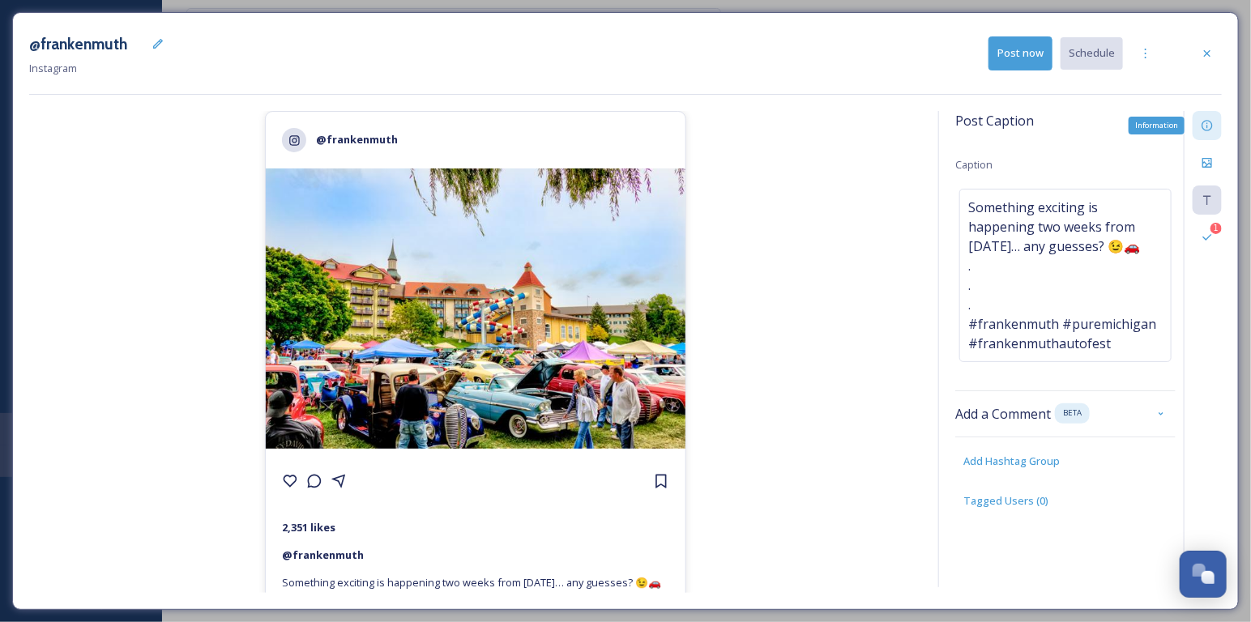
click at [1207, 134] on div "Information" at bounding box center [1207, 125] width 29 height 29
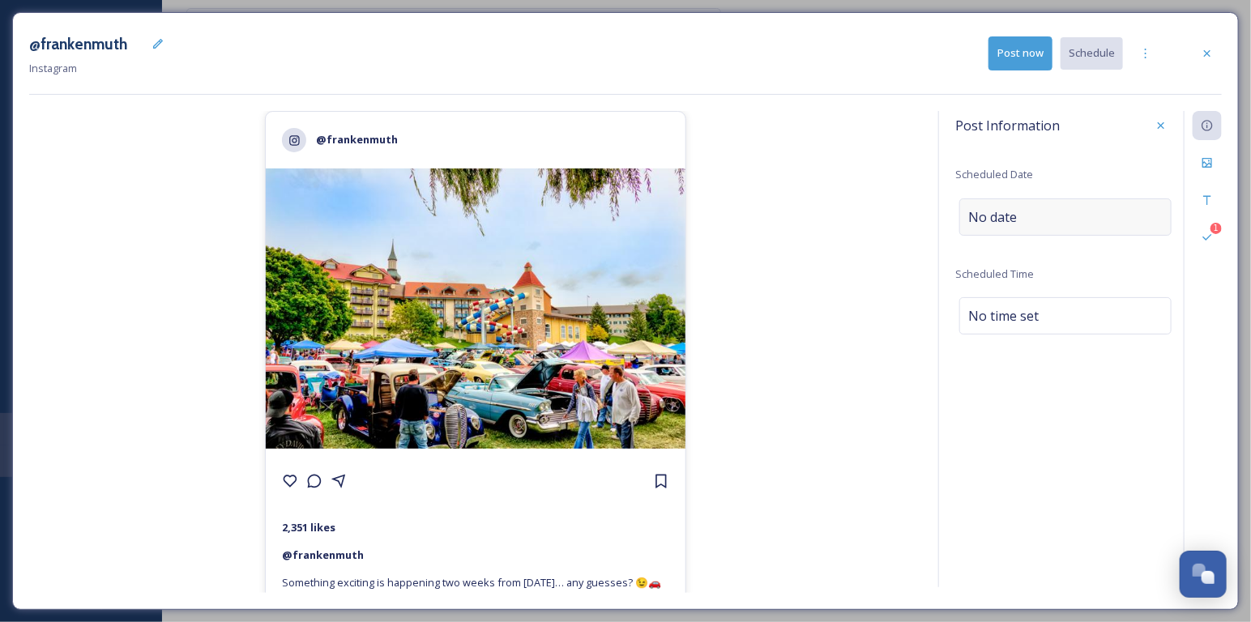
click at [1065, 198] on div "No date" at bounding box center [1065, 216] width 212 height 37
click at [1065, 198] on input "text" at bounding box center [1039, 216] width 161 height 36
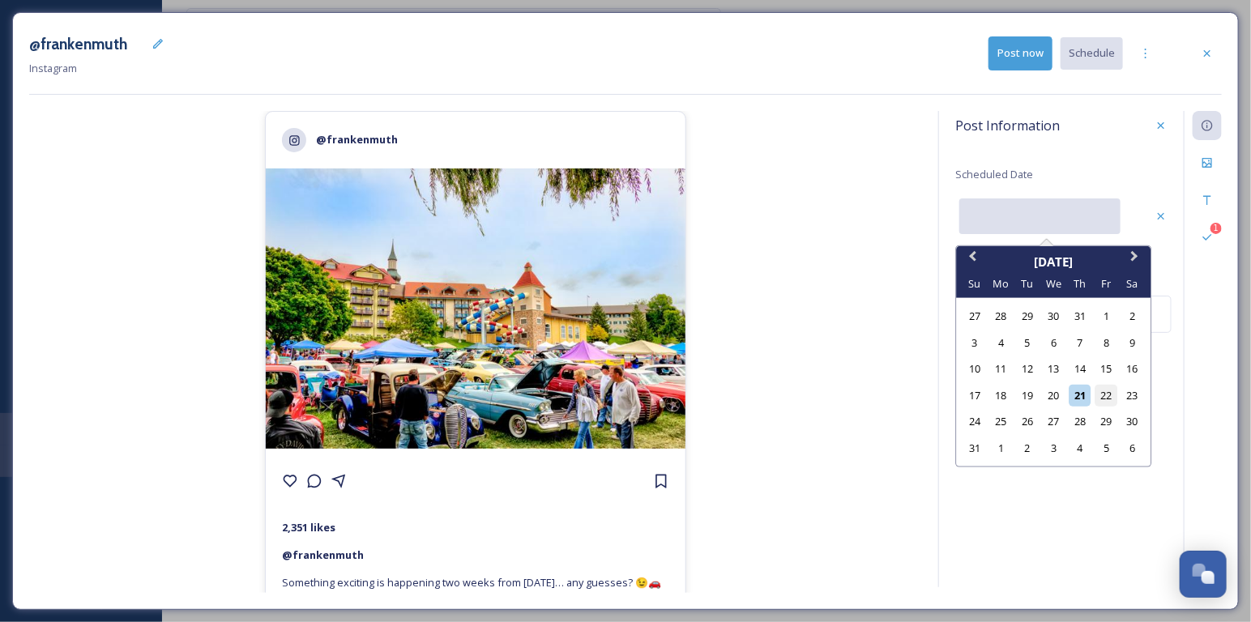
click at [1107, 390] on div "22" at bounding box center [1106, 395] width 22 height 22
type input "[DATE]"
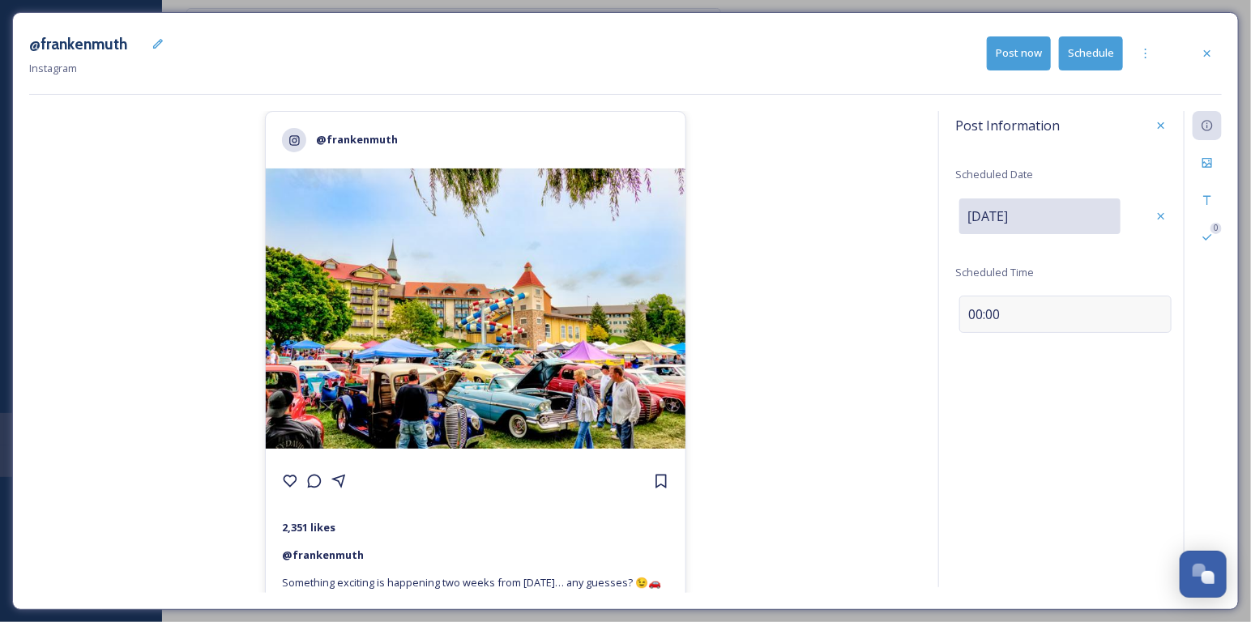
click at [982, 311] on span "00:00" at bounding box center [984, 314] width 32 height 19
click at [962, 310] on input "23:32" at bounding box center [1009, 312] width 109 height 39
type input "13:00"
click at [1172, 315] on div "Save" at bounding box center [1160, 312] width 29 height 29
click at [1064, 331] on div "13:00" at bounding box center [1065, 315] width 212 height 37
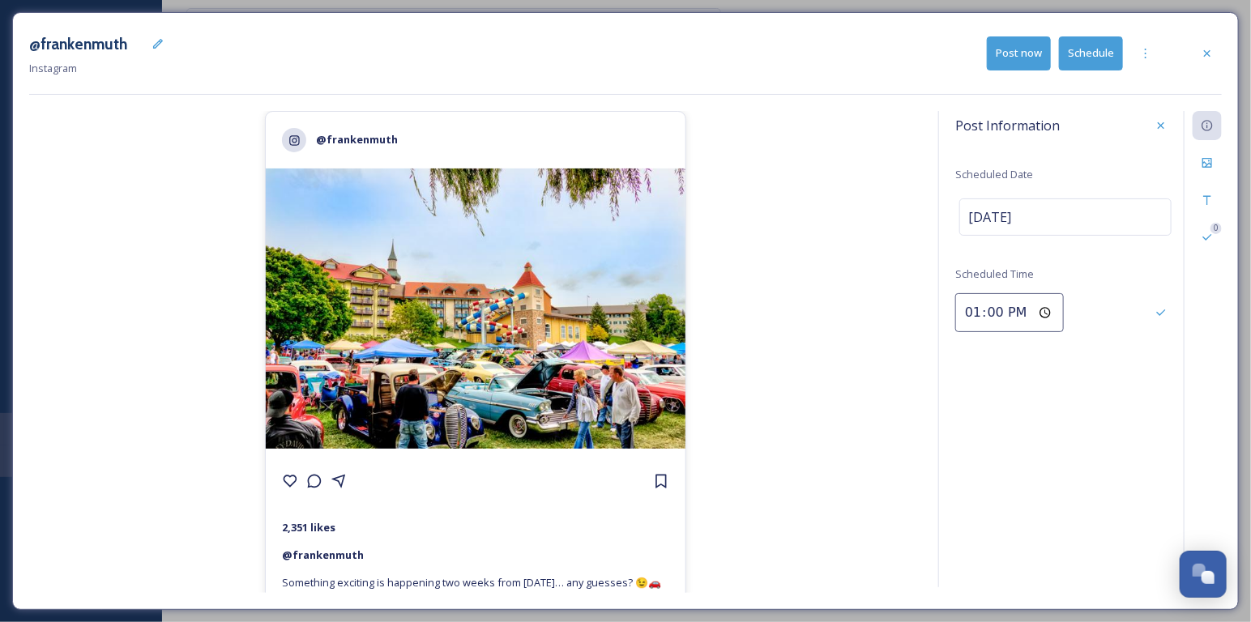
click at [1052, 396] on div "Post Information Scheduled Date [DATE] Scheduled Time 13:00 0" at bounding box center [1080, 349] width 284 height 476
click at [1150, 64] on div at bounding box center [1145, 53] width 29 height 29
click at [1138, 87] on span "Duplicate Post" at bounding box center [1117, 88] width 70 height 15
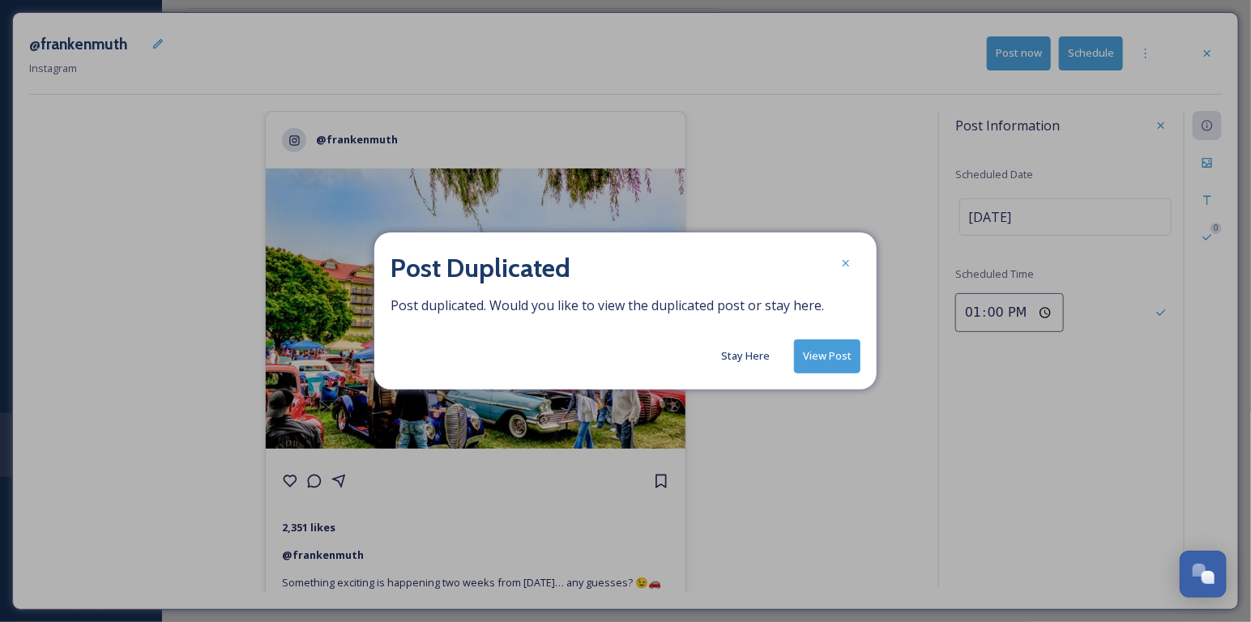
click at [763, 351] on button "Stay Here" at bounding box center [745, 356] width 65 height 32
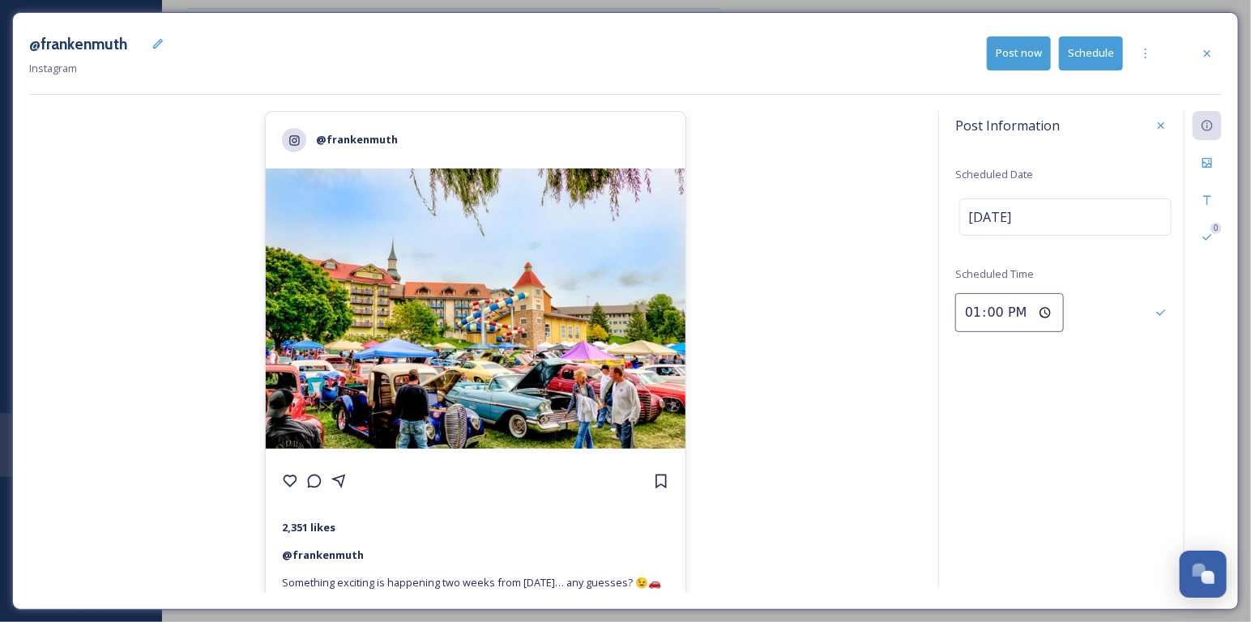
click at [1096, 55] on button "Schedule" at bounding box center [1091, 52] width 64 height 33
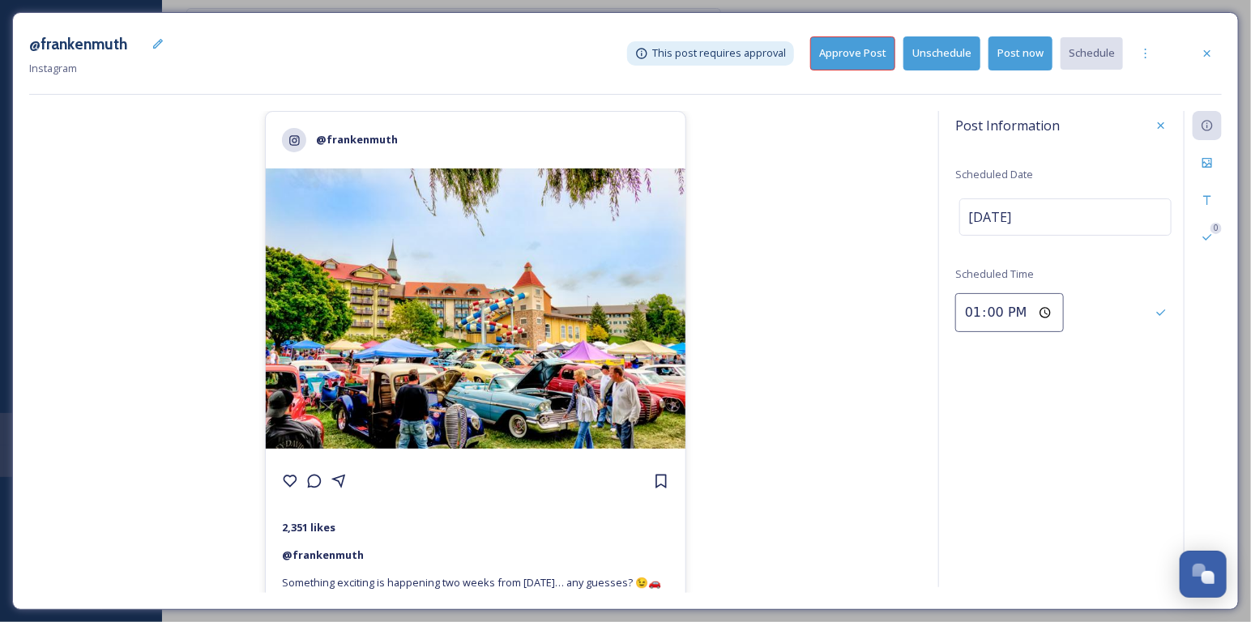
click at [875, 50] on button "Approve Post" at bounding box center [852, 52] width 85 height 33
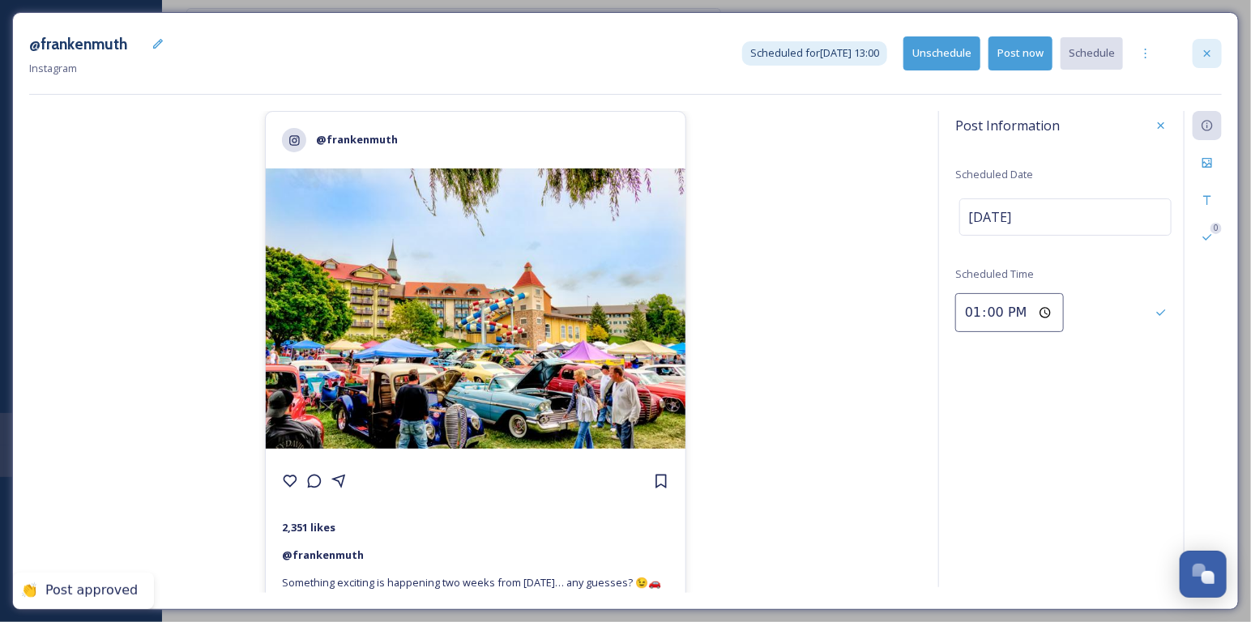
click at [1217, 46] on div at bounding box center [1207, 53] width 29 height 29
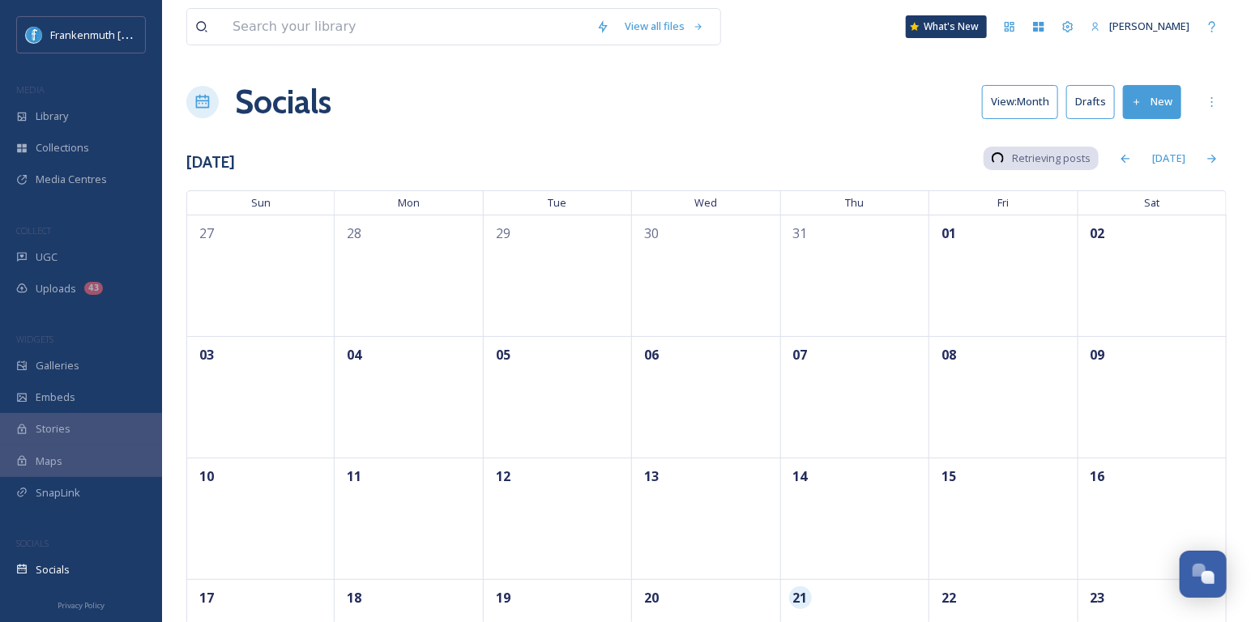
click at [1101, 96] on button "Drafts" at bounding box center [1090, 101] width 49 height 33
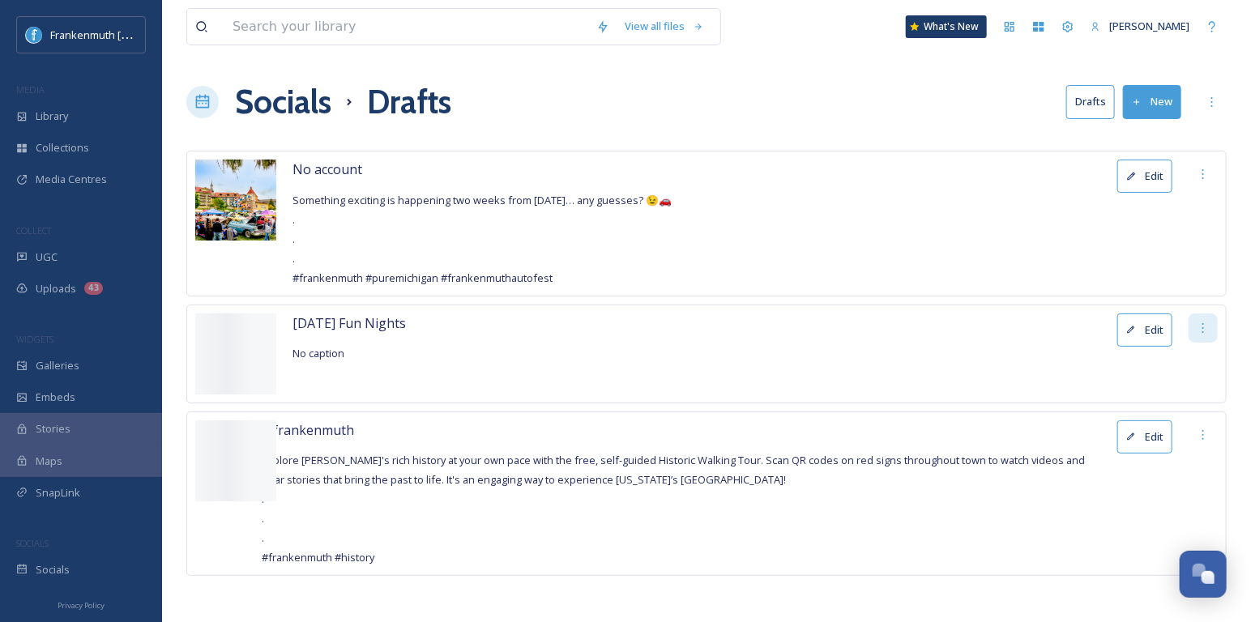
click at [1203, 330] on icon at bounding box center [1203, 328] width 13 height 13
click at [1196, 356] on span "Delete" at bounding box center [1192, 363] width 32 height 15
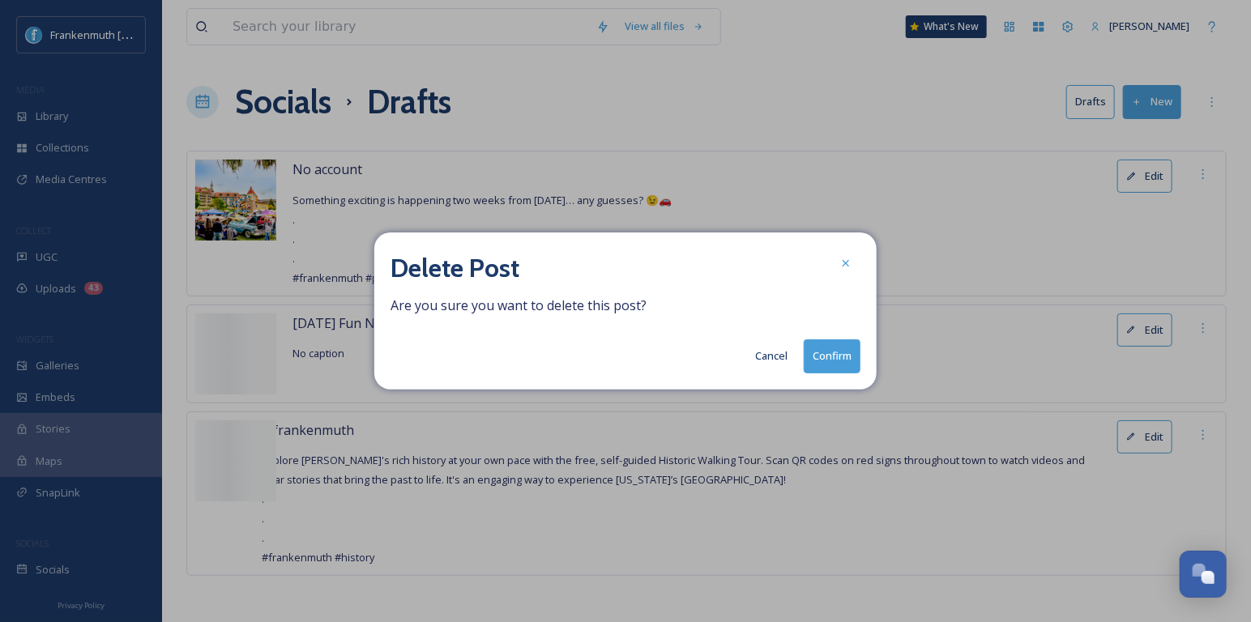
click at [835, 354] on button "Confirm" at bounding box center [832, 355] width 57 height 33
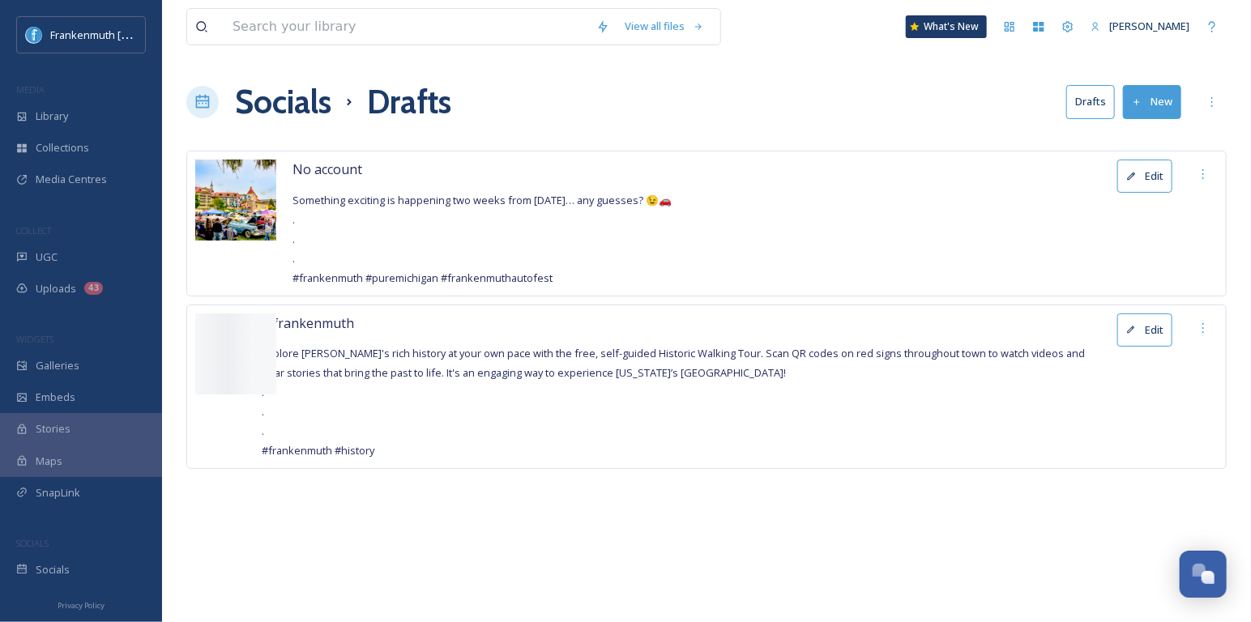
click at [1154, 178] on button "Edit" at bounding box center [1144, 176] width 55 height 33
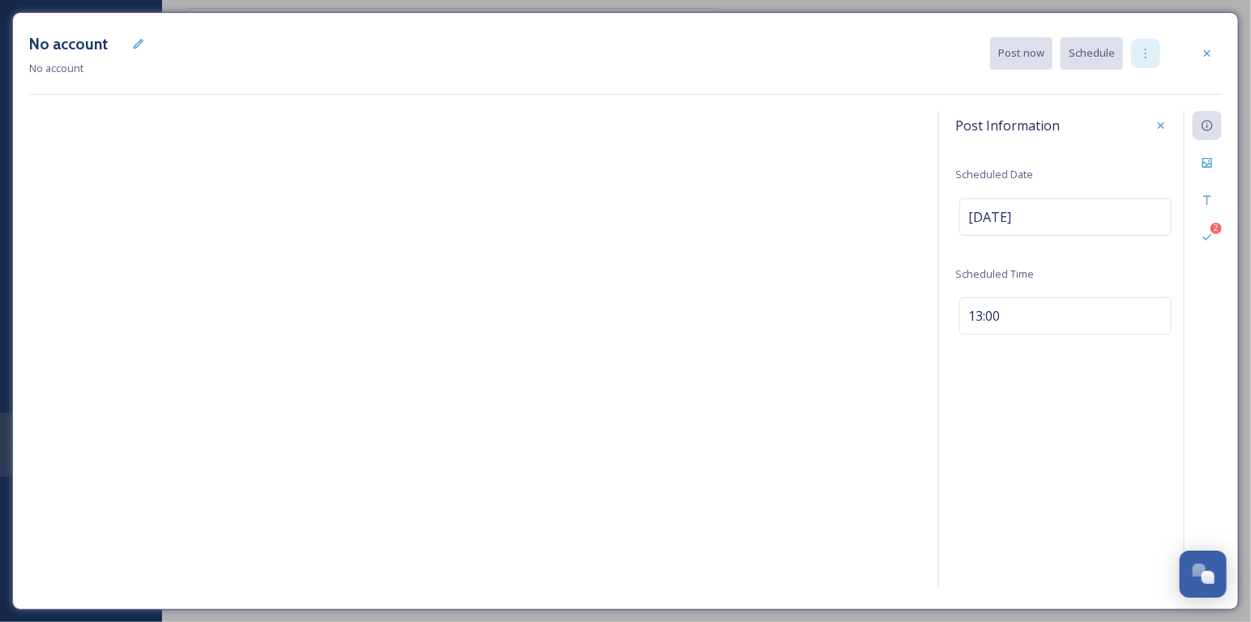
click at [1150, 56] on icon at bounding box center [1145, 53] width 13 height 13
click at [133, 36] on div "Edit" at bounding box center [138, 43] width 29 height 29
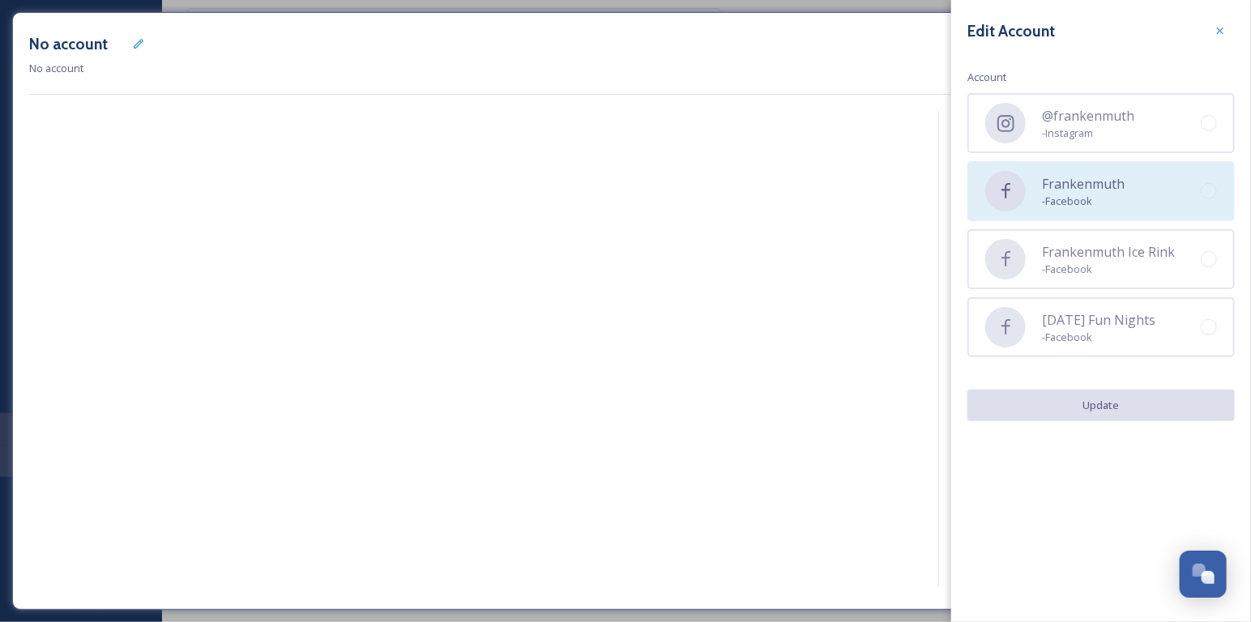
click at [1109, 196] on span "- Facebook" at bounding box center [1083, 201] width 83 height 15
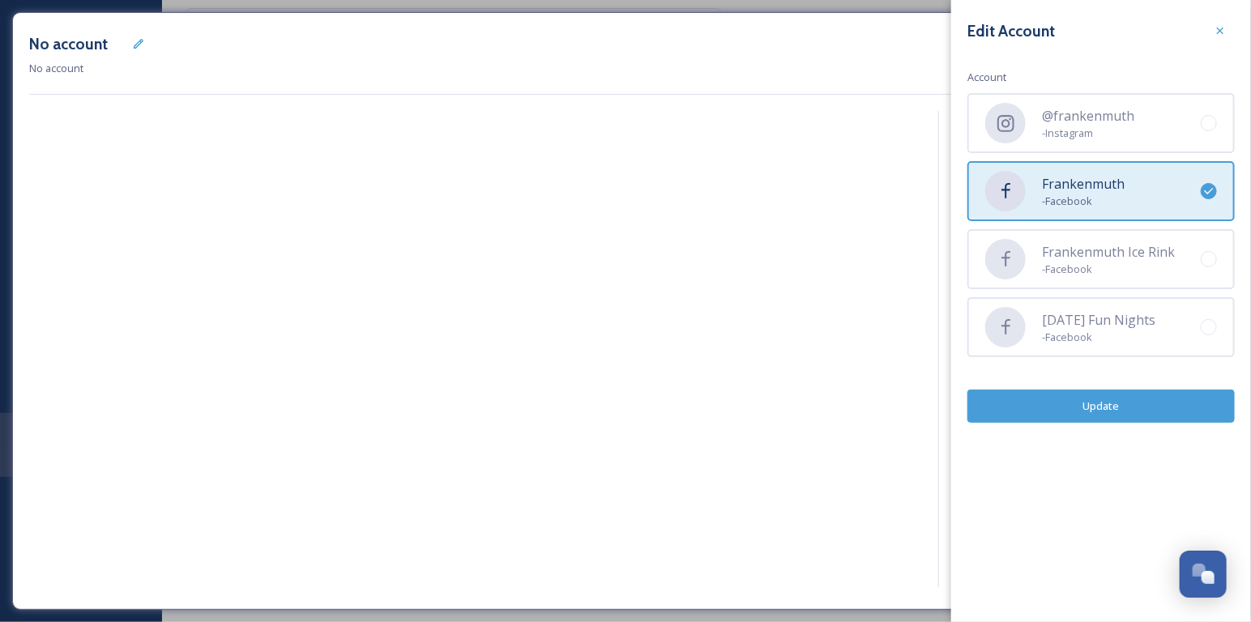
click at [1132, 420] on div "Edit Account Account @frankenmuth - Instagram Frankenmuth - Facebook Frankenmut…" at bounding box center [1101, 219] width 300 height 439
click at [1119, 390] on button "Update" at bounding box center [1100, 406] width 267 height 33
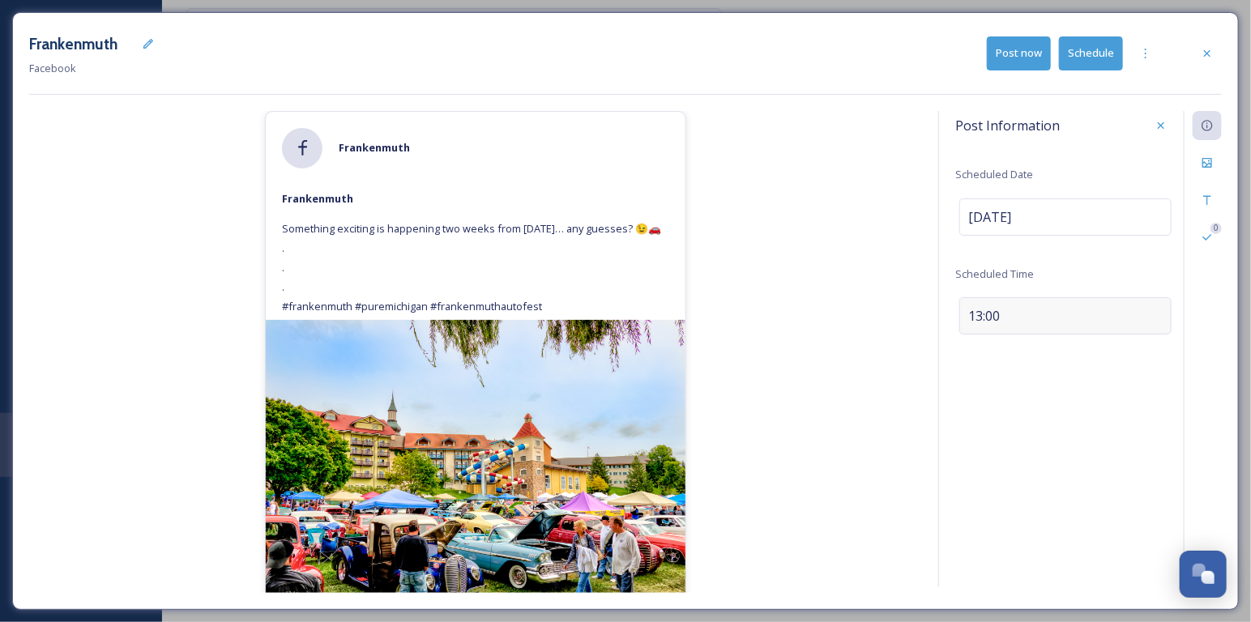
click at [992, 309] on span "13:00" at bounding box center [984, 315] width 32 height 19
click at [971, 309] on input "13:00" at bounding box center [1009, 312] width 109 height 39
click at [1019, 309] on input "22:00" at bounding box center [1009, 312] width 109 height 39
type input "10:00"
click at [1152, 313] on div "Save" at bounding box center [1160, 312] width 29 height 29
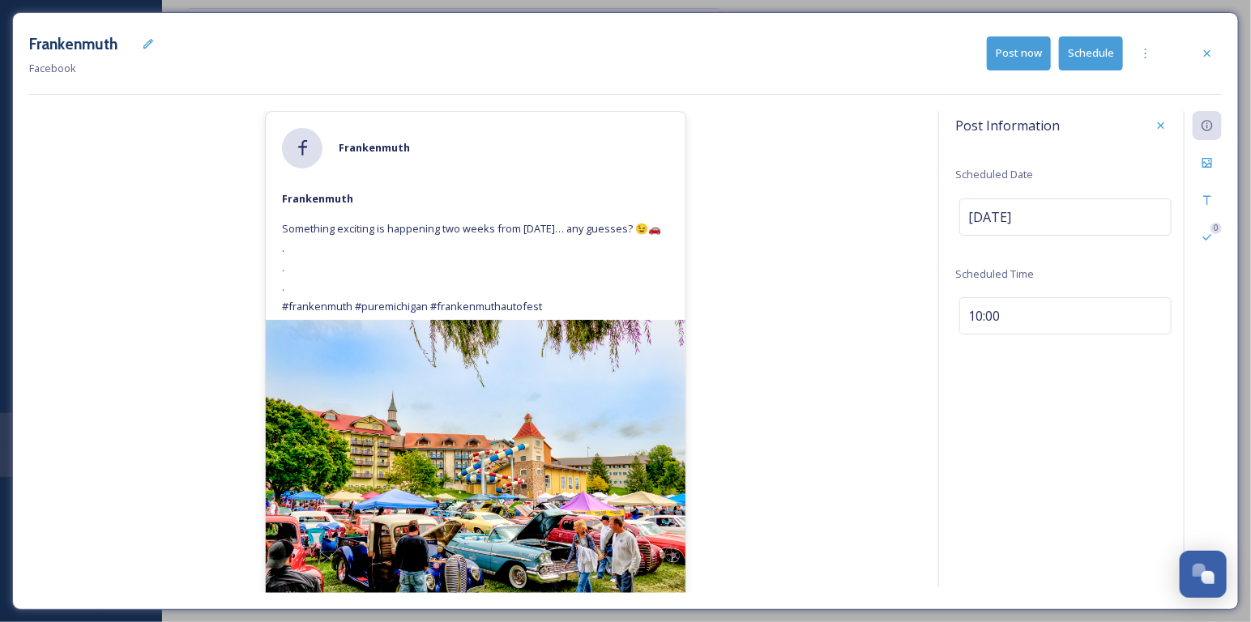
click at [1102, 362] on div "Post Information Scheduled Date [DATE] Scheduled Time 10:00 0" at bounding box center [1080, 349] width 284 height 476
click at [1094, 59] on button "Schedule" at bounding box center [1091, 52] width 64 height 33
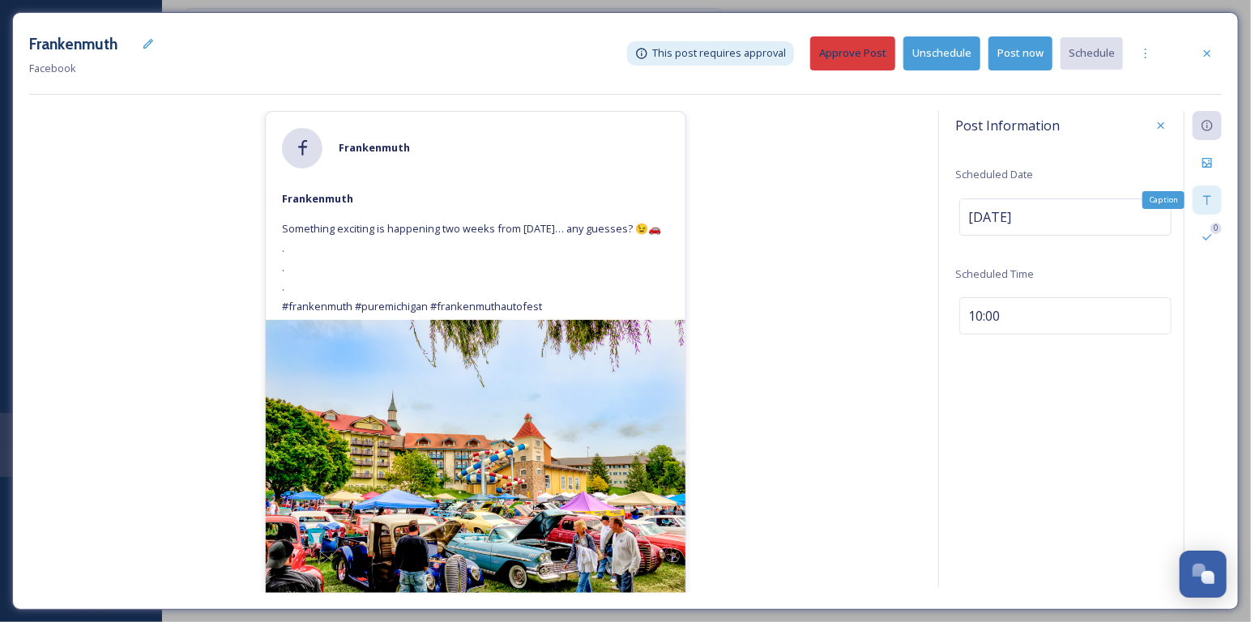
click at [1209, 206] on div "Caption" at bounding box center [1207, 200] width 29 height 29
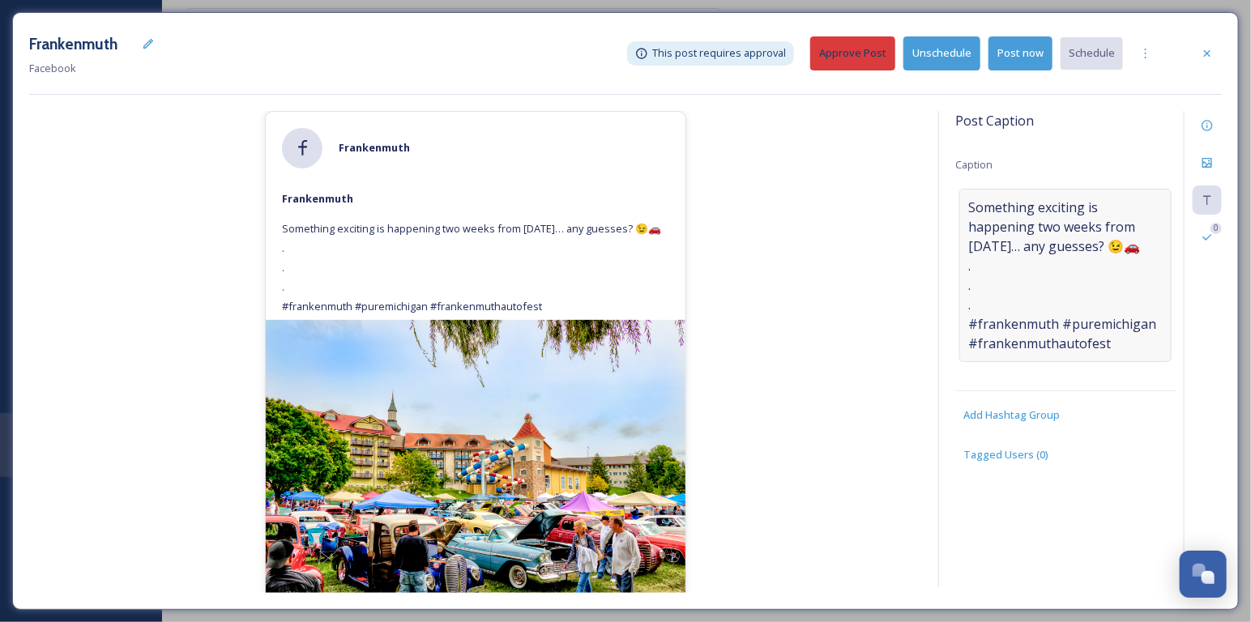
click at [1099, 257] on span "Something exciting is happening two weeks from [DATE]… any guesses? 😉🚗 . . . #f…" at bounding box center [1065, 276] width 194 height 156
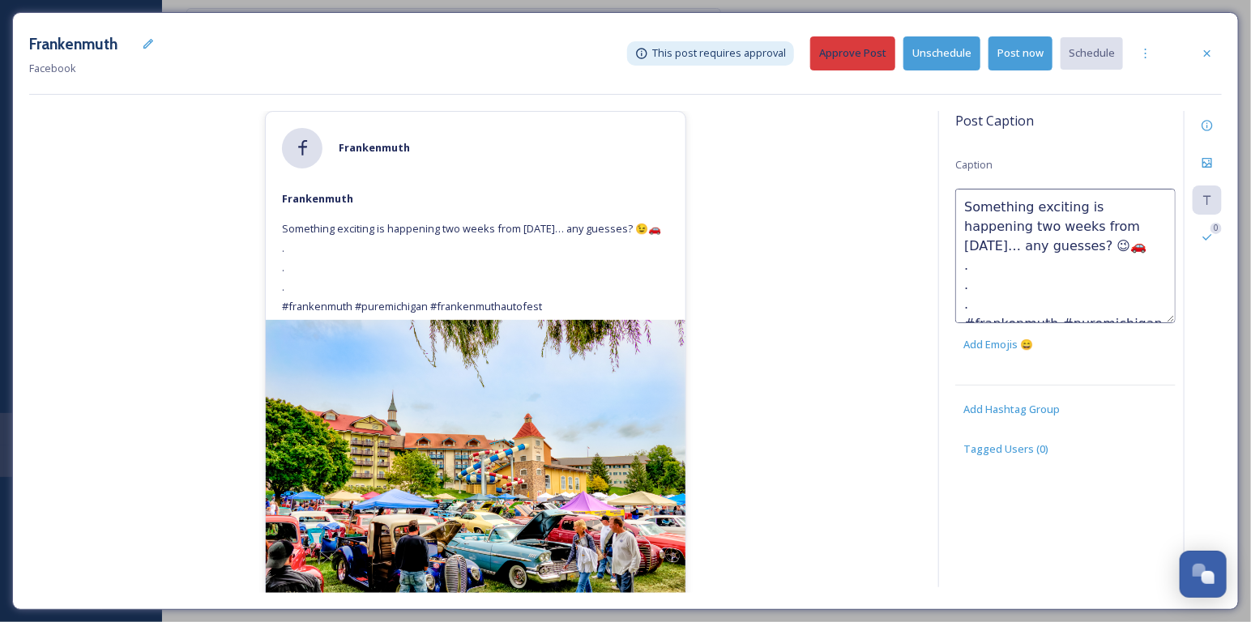
scroll to position [38, 0]
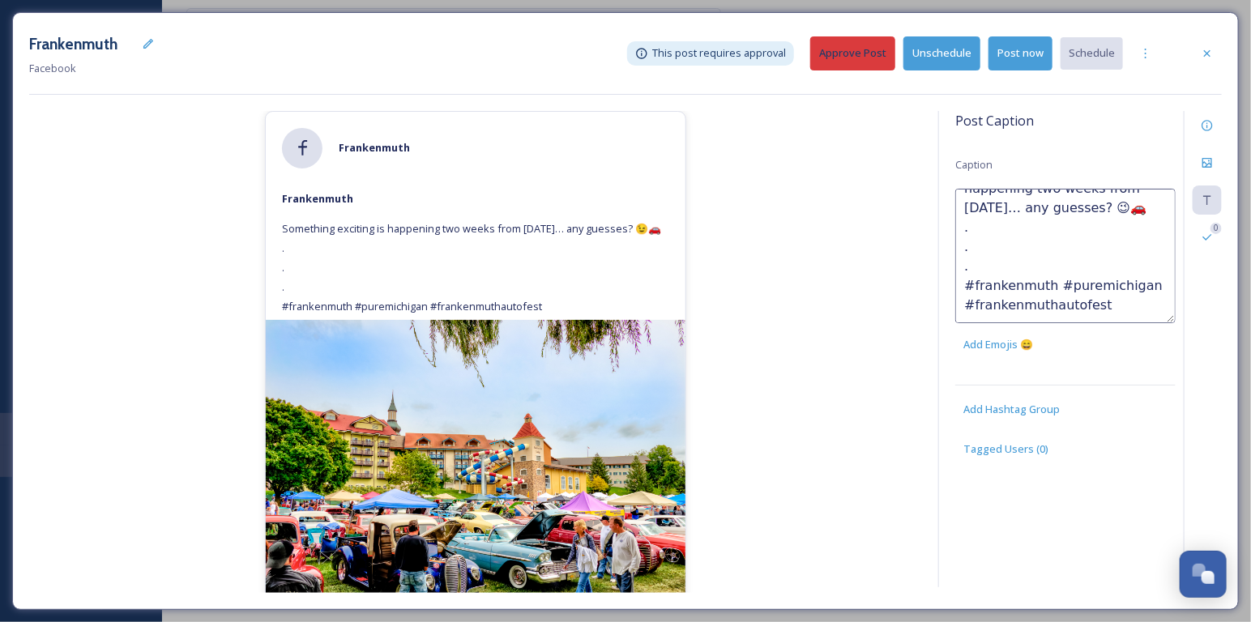
drag, startPoint x: 1119, startPoint y: 314, endPoint x: 967, endPoint y: 236, distance: 170.7
click at [967, 236] on textarea "Something exciting is happening two weeks from [DATE]… any guesses? 😉🚗 . . . #f…" at bounding box center [1065, 256] width 220 height 134
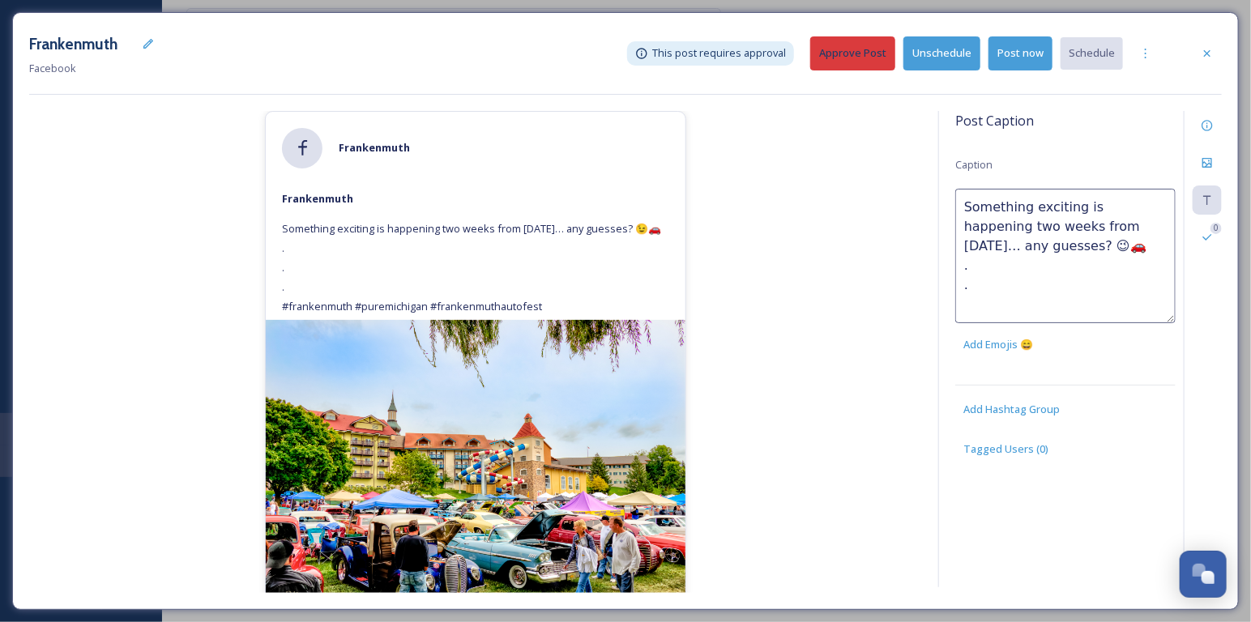
scroll to position [0, 0]
paste textarea "[URL][DOMAIN_NAME]"
type textarea "Something exciting is happening two weeks from [DATE]… any guesses? 😉🚗 ➡️ Learn…"
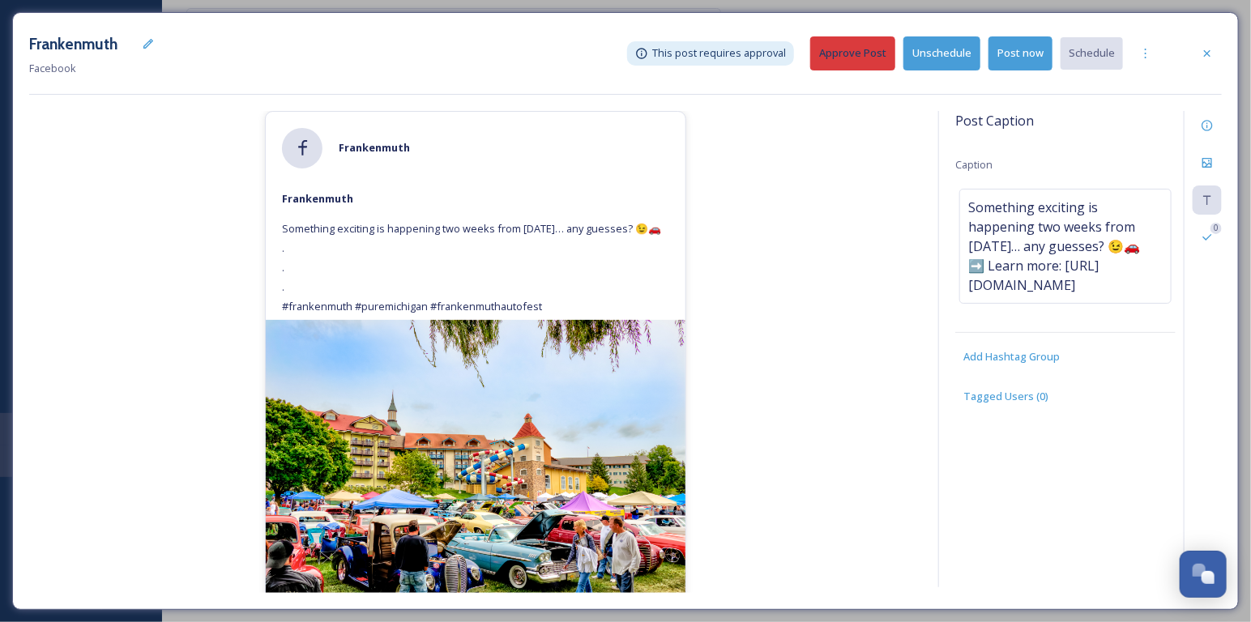
click at [881, 317] on div "[PERSON_NAME] Something exciting is happening two weeks from [DATE]… any guesse…" at bounding box center [475, 352] width 893 height 482
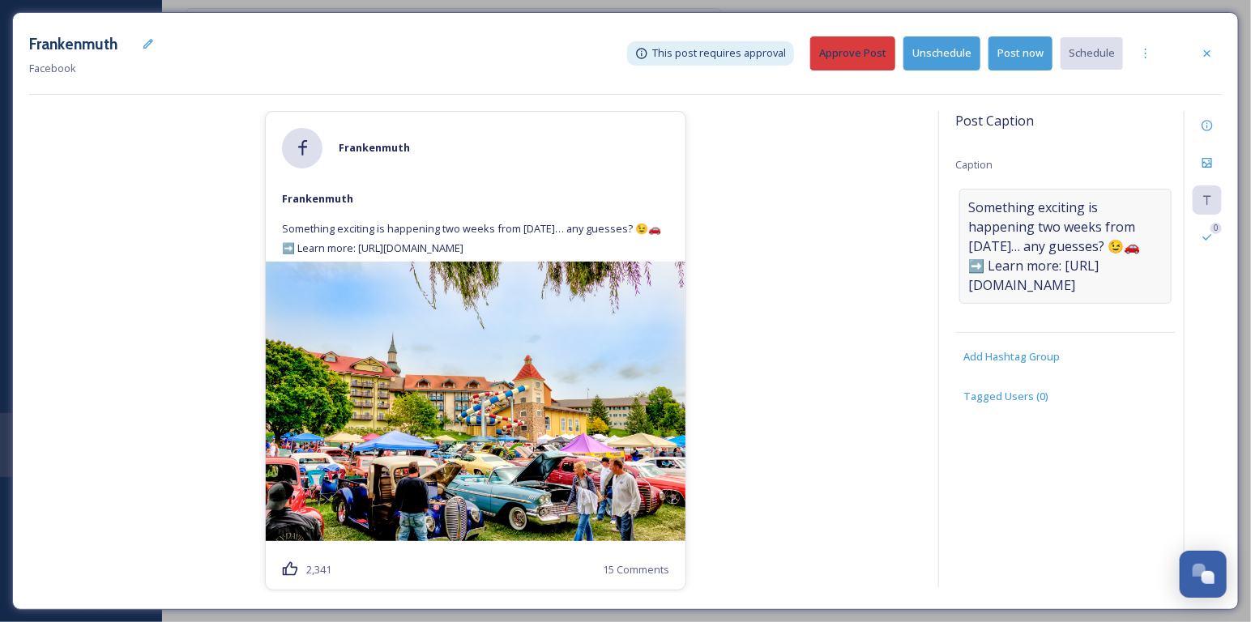
click at [1095, 253] on span "Something exciting is happening two weeks from [DATE]… any guesses? 😉🚗 ➡️ Learn…" at bounding box center [1065, 246] width 194 height 97
click at [1082, 250] on textarea "Something exciting is happening two weeks from [DATE]… any guesses? 😉🚗 ➡️ Learn…" at bounding box center [1065, 256] width 220 height 134
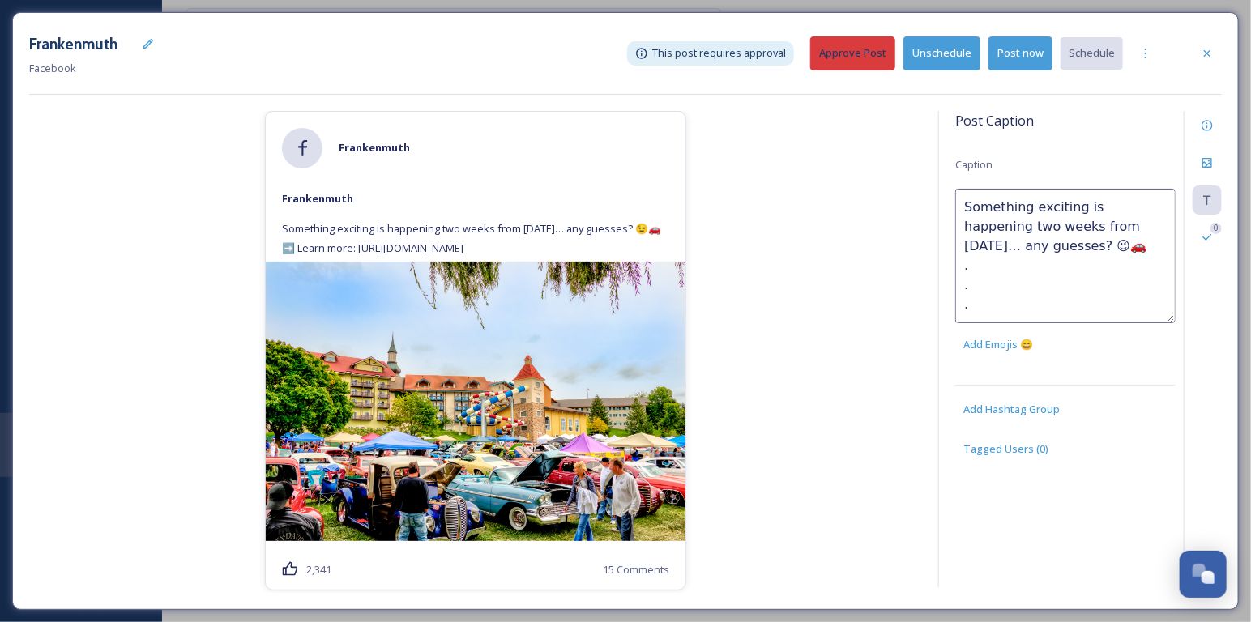
scroll to position [9, 0]
type textarea "Something exciting is happening two weeks from [DATE]… any guesses? 😉🚗 . . . ➡️…"
click at [819, 251] on div "[PERSON_NAME] Something exciting is happening two weeks from [DATE]… any guesse…" at bounding box center [475, 352] width 893 height 482
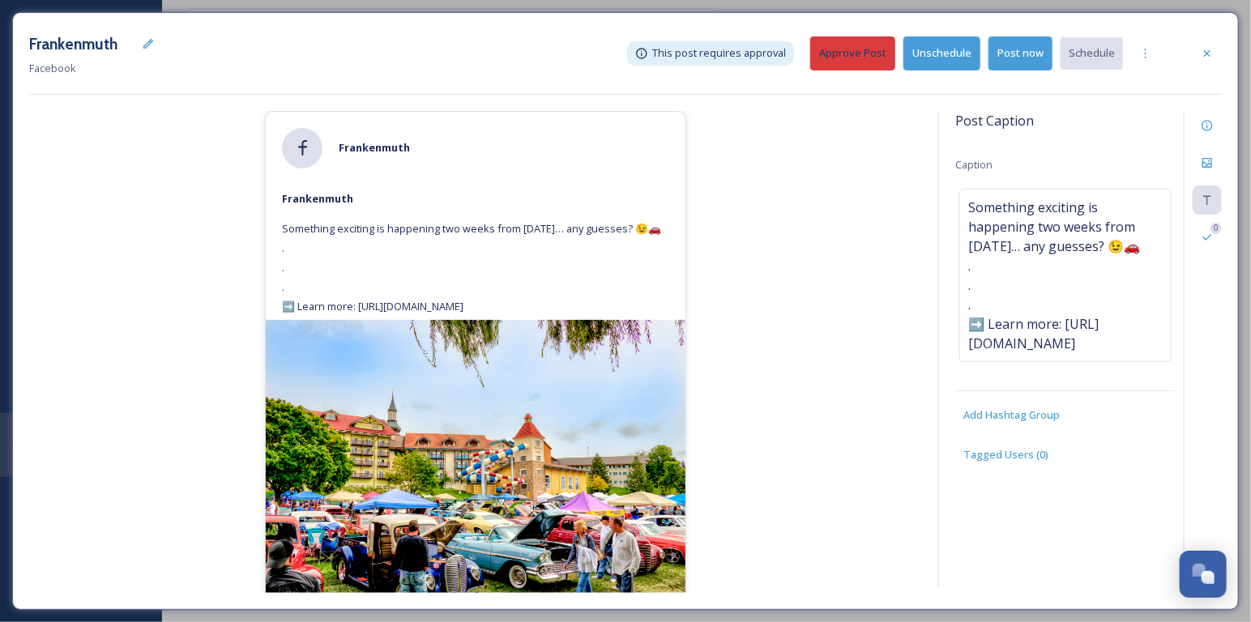
scroll to position [54, 0]
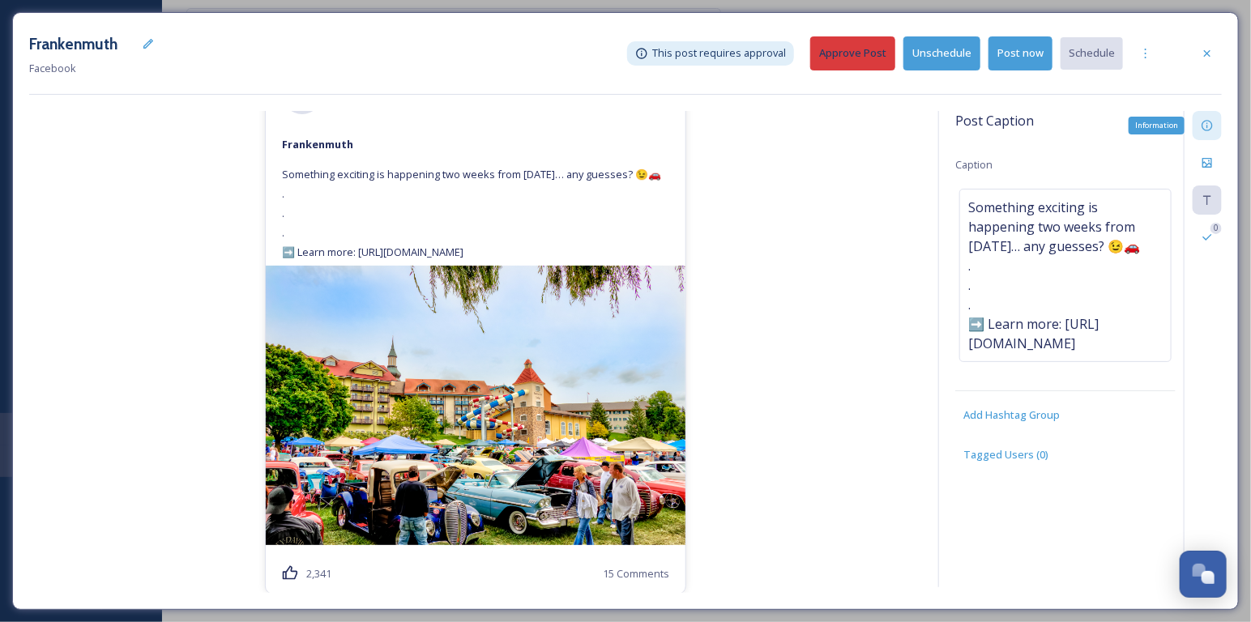
click at [1205, 126] on icon at bounding box center [1207, 125] width 13 height 13
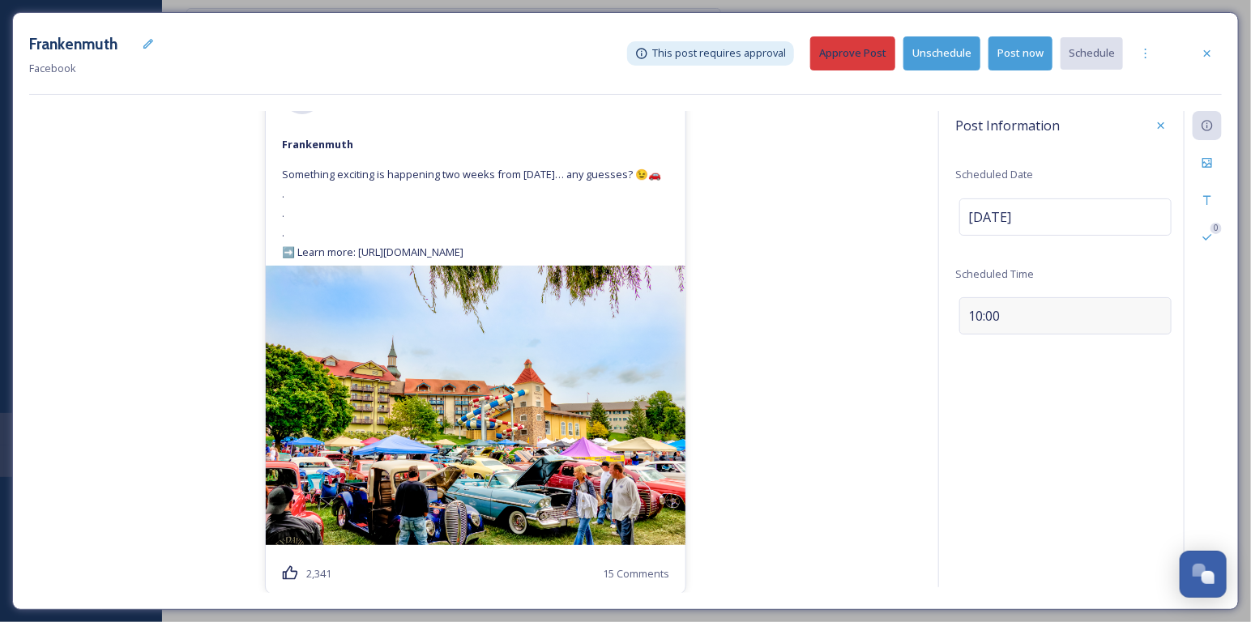
click at [1052, 329] on div "10:00" at bounding box center [1065, 315] width 212 height 37
click at [1167, 313] on icon at bounding box center [1160, 312] width 13 height 13
click at [873, 45] on button "Approve Post" at bounding box center [852, 52] width 85 height 33
click at [1235, 64] on div "Frankenmuth Facebook Scheduled for [DATE] 10:00 Unschedule Post now Schedule [P…" at bounding box center [625, 311] width 1227 height 598
click at [1216, 58] on div at bounding box center [1207, 53] width 29 height 29
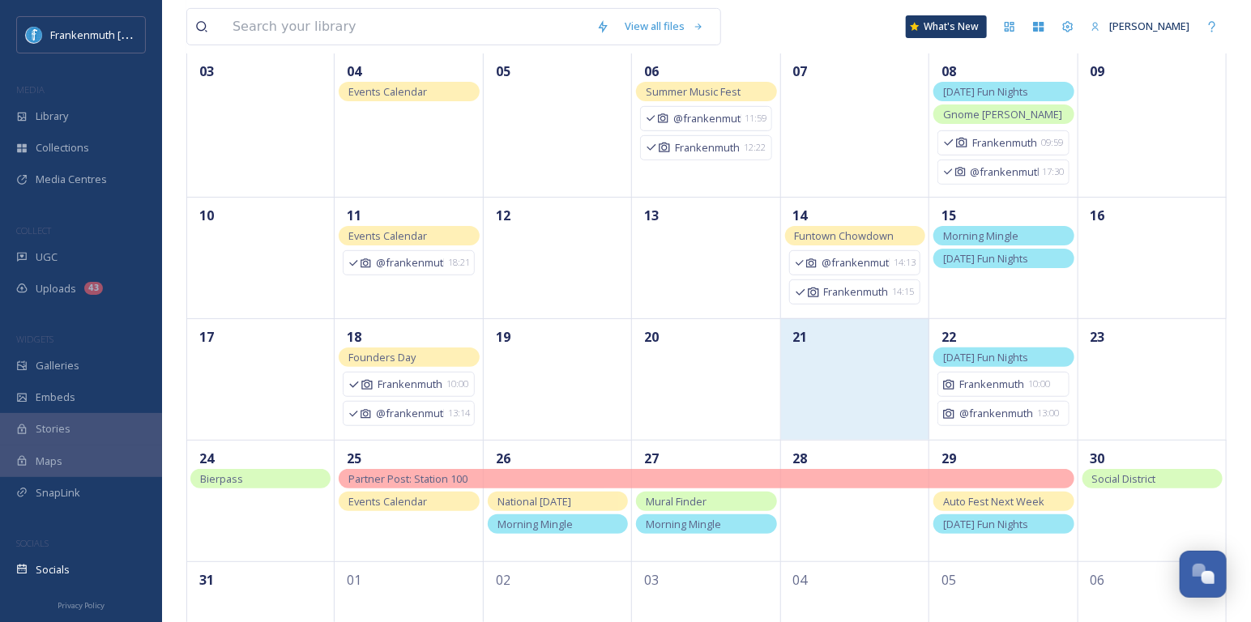
scroll to position [262, 0]
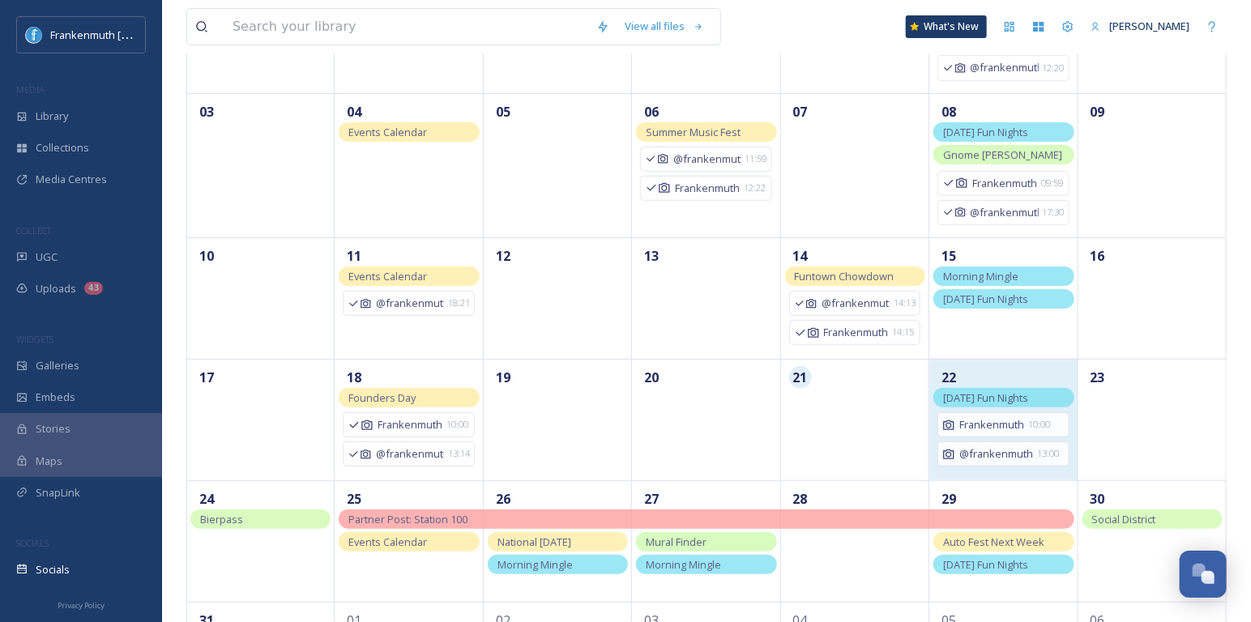
click at [1040, 368] on div "22" at bounding box center [1002, 378] width 131 height 20
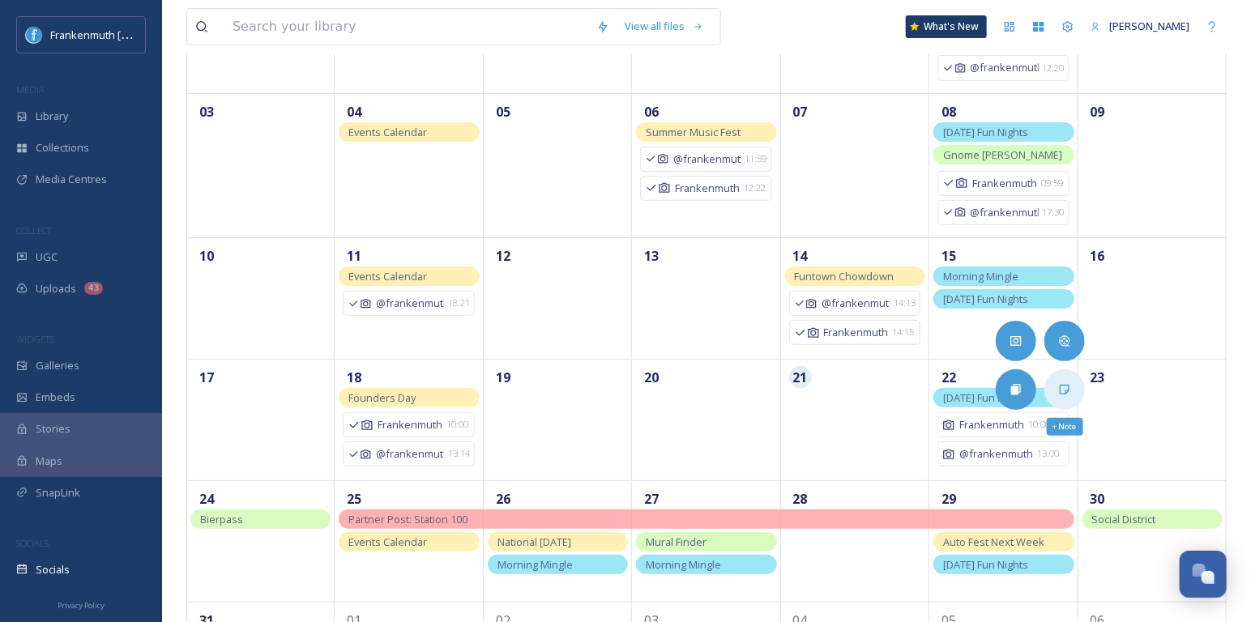
click at [1058, 383] on icon at bounding box center [1064, 389] width 13 height 13
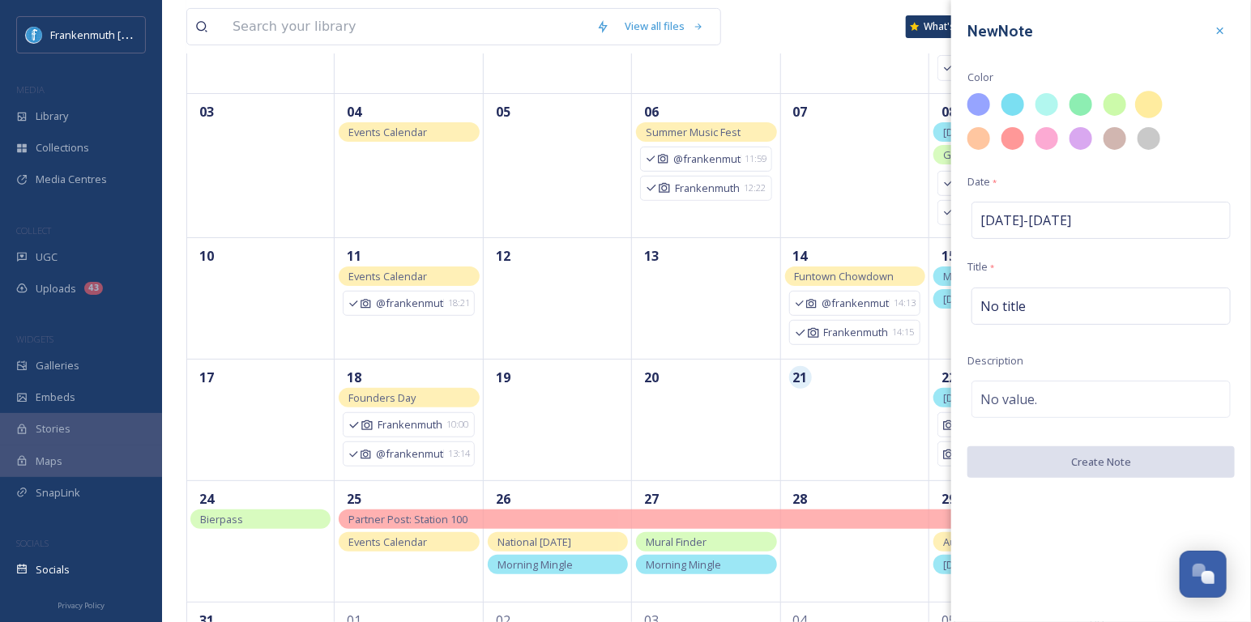
click at [1149, 100] on div at bounding box center [1149, 105] width 28 height 28
click at [1013, 306] on span "No title" at bounding box center [1002, 306] width 45 height 19
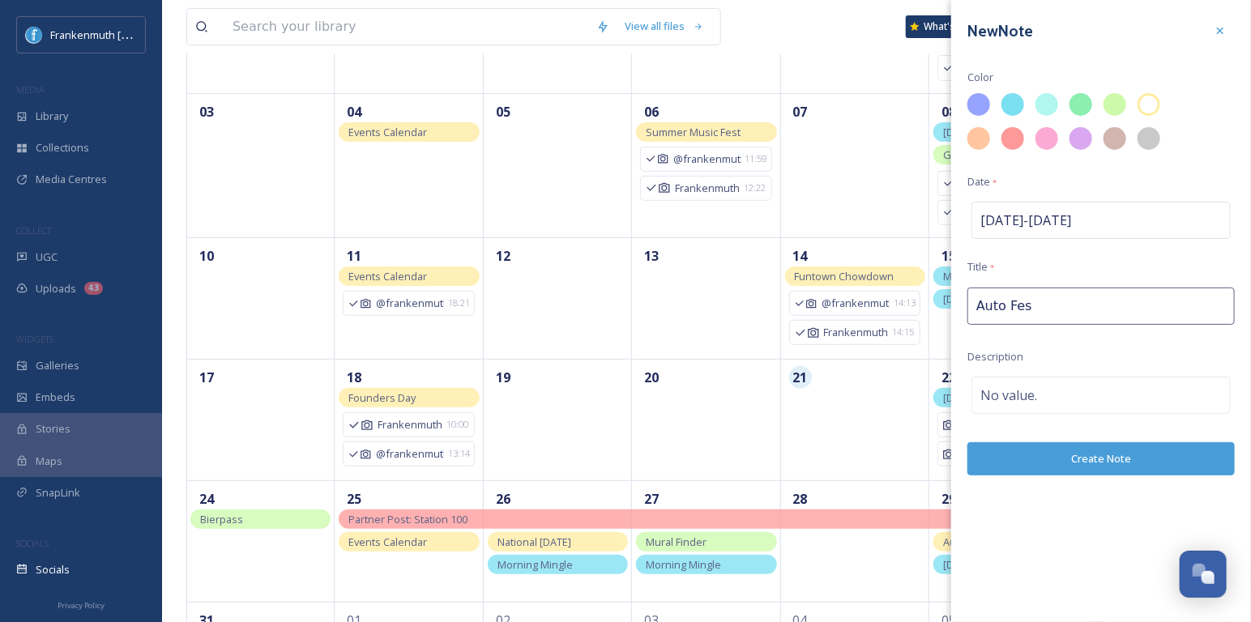
type input "Auto Fest"
click at [1000, 393] on span "No value." at bounding box center [1008, 395] width 57 height 19
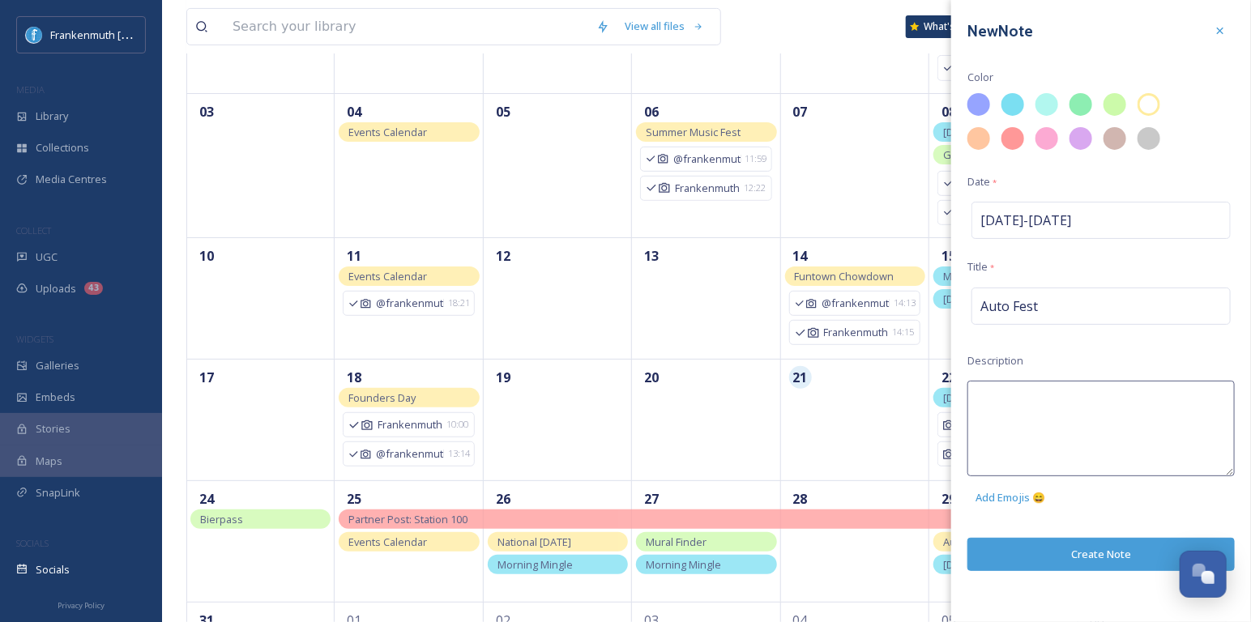
click at [1000, 393] on textarea at bounding box center [1100, 429] width 267 height 96
type textarea "Two Weeks"
click at [1045, 536] on div "New Note Color Date * [DATE] - [DATE] Title * Auto Fest Description Two Weeks A…" at bounding box center [1101, 311] width 300 height 622
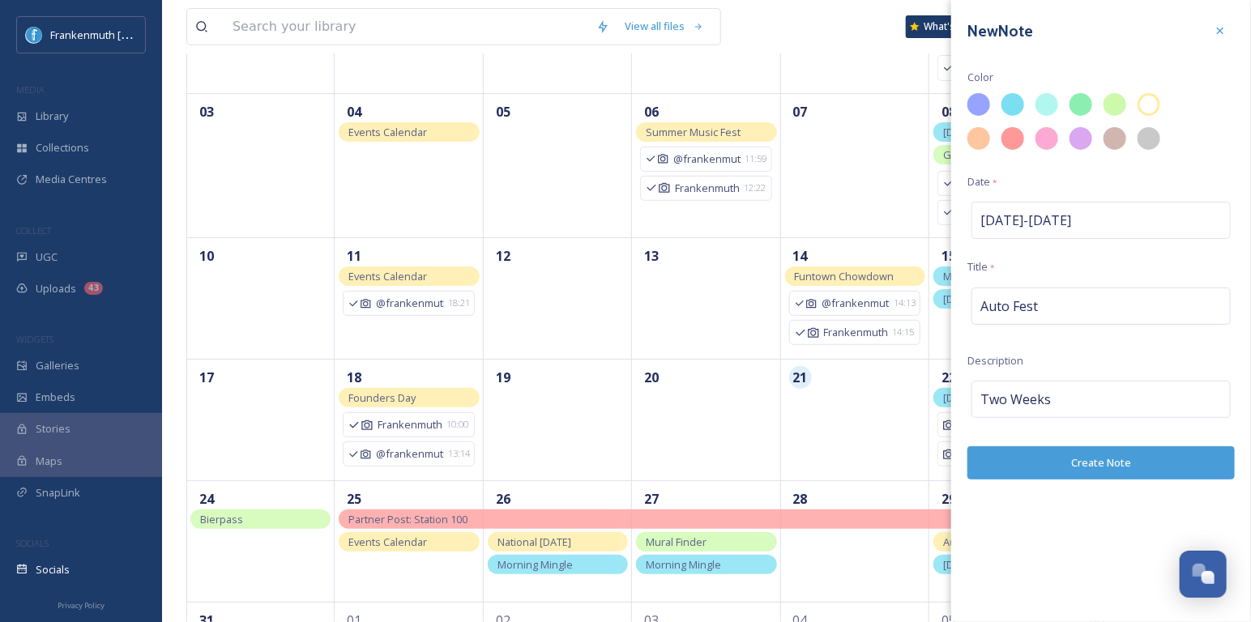
click at [1082, 469] on button "Create Note" at bounding box center [1100, 462] width 267 height 33
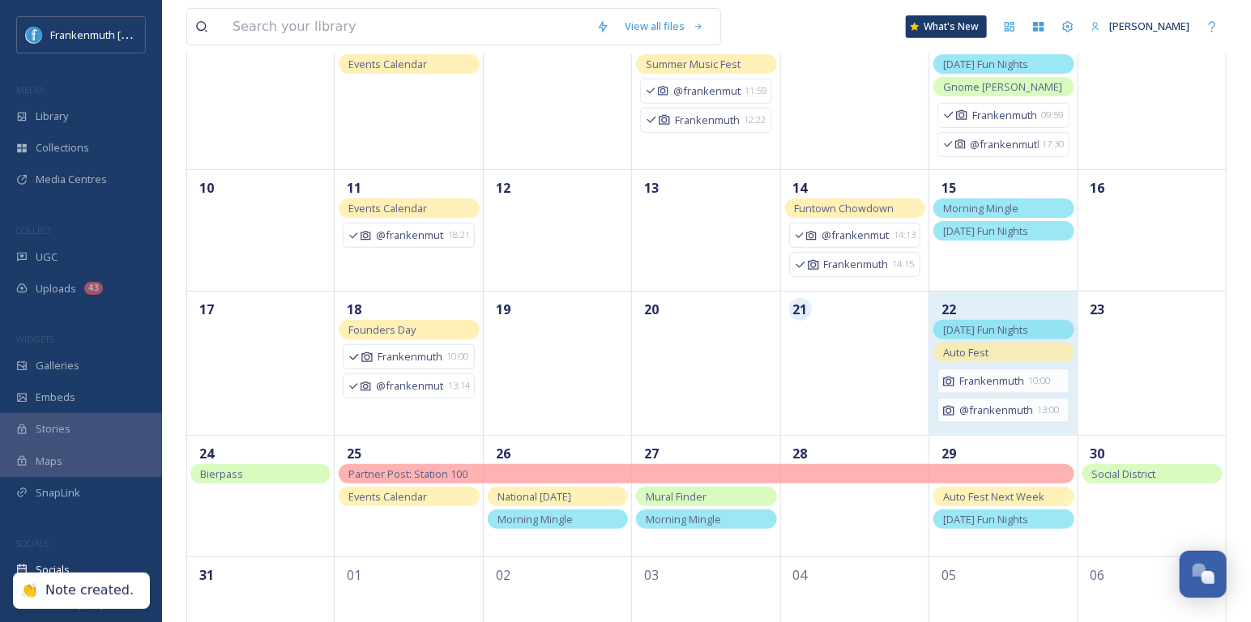
scroll to position [395, 0]
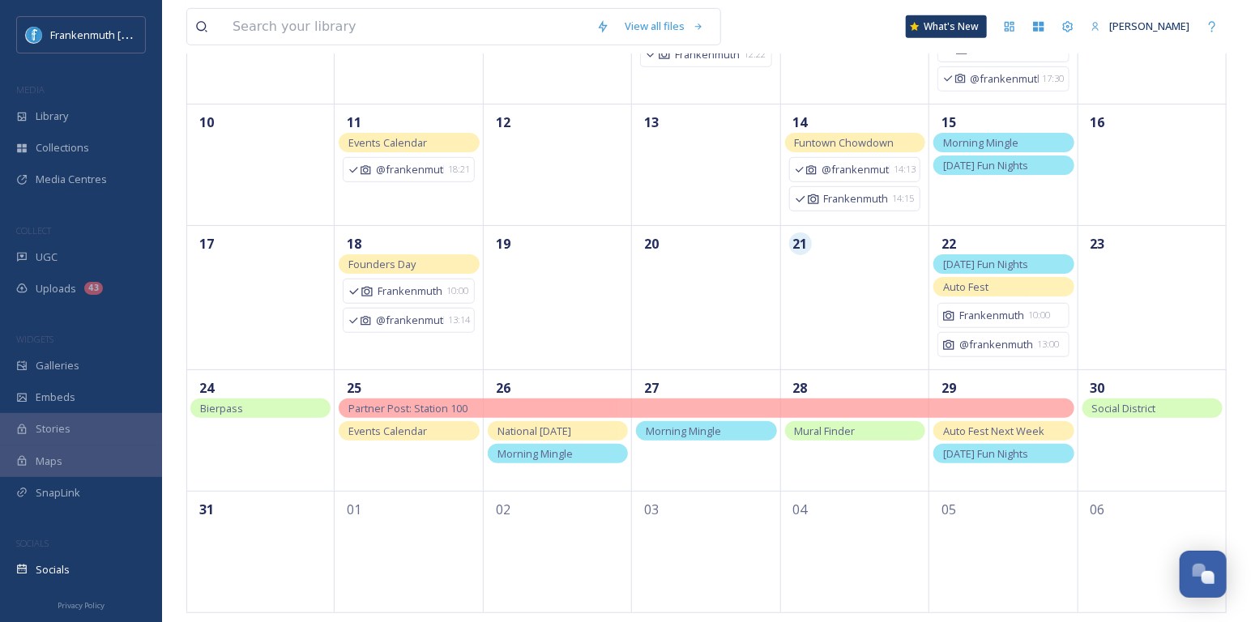
click at [753, 433] on div "Morning Mingle" at bounding box center [706, 430] width 140 height 19
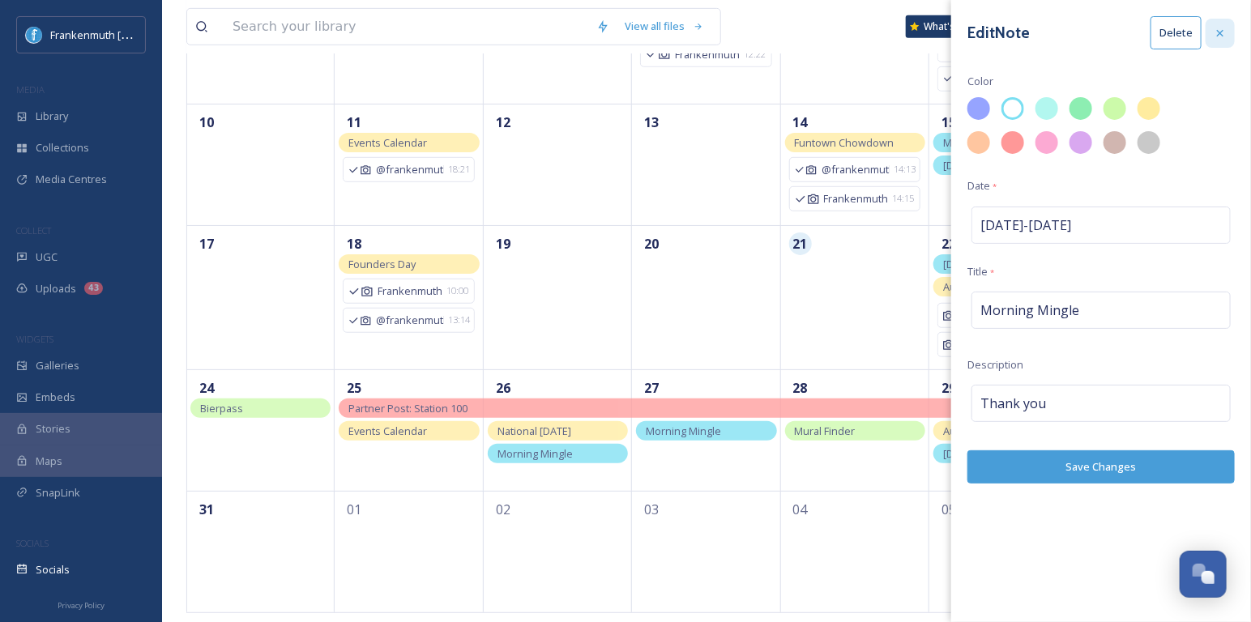
click at [1221, 28] on icon at bounding box center [1220, 33] width 13 height 13
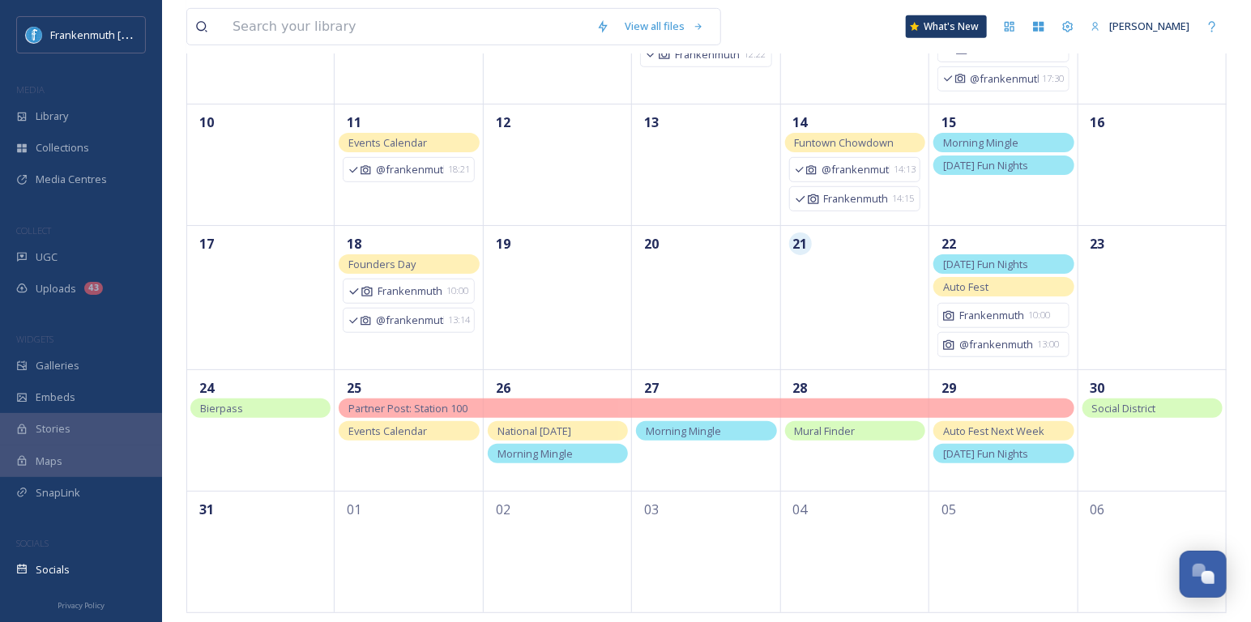
click at [1170, 407] on div "Social District" at bounding box center [1152, 408] width 140 height 19
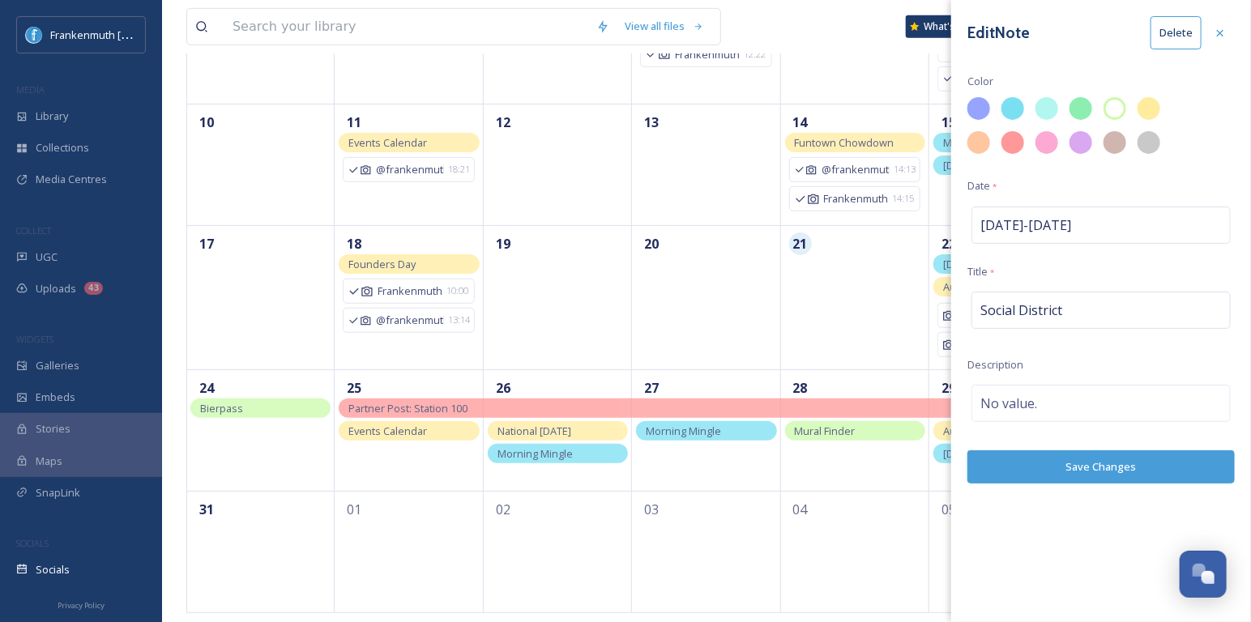
click at [1188, 34] on button "Delete" at bounding box center [1175, 32] width 51 height 33
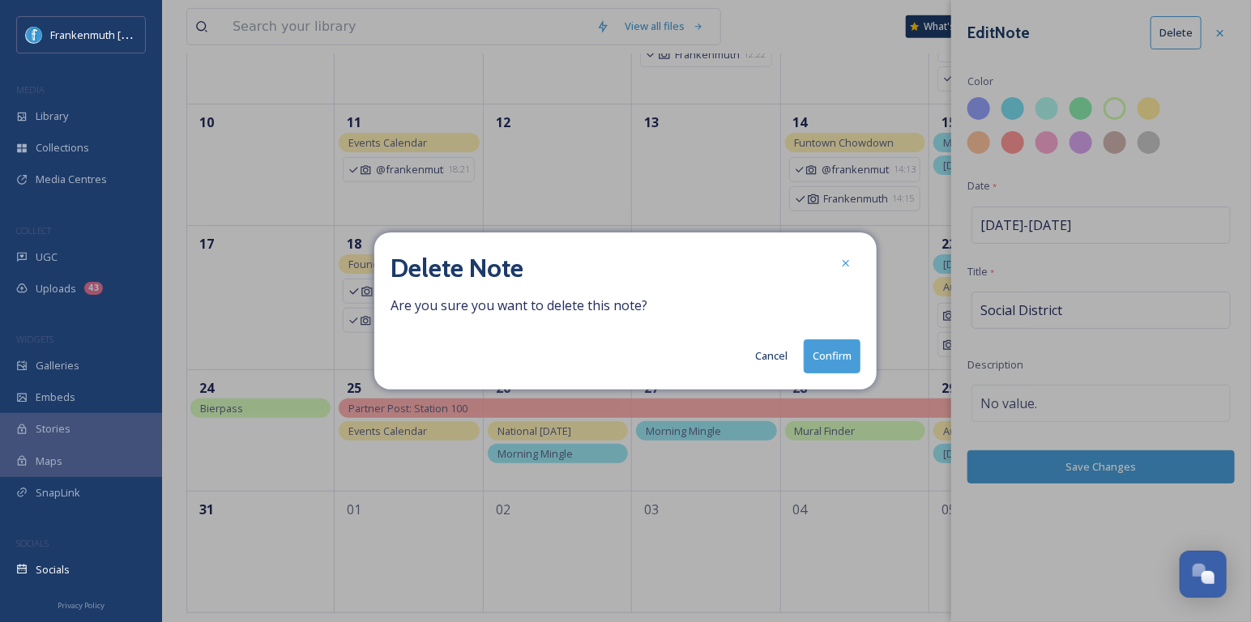
click at [847, 356] on button "Confirm" at bounding box center [832, 355] width 57 height 33
